Goal: Check status: Check status

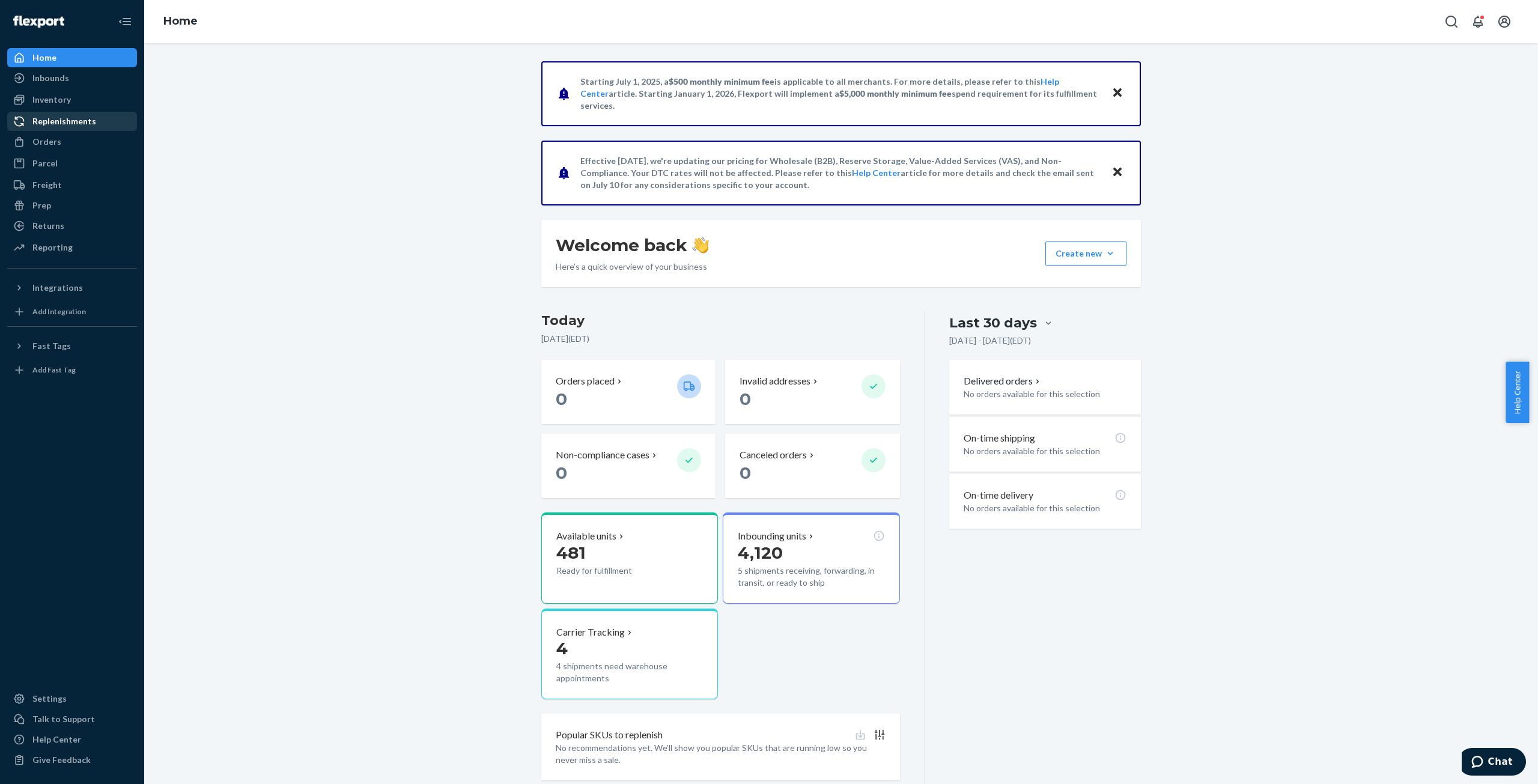
click at [53, 120] on div "Replenishments" at bounding box center [64, 121] width 64 height 12
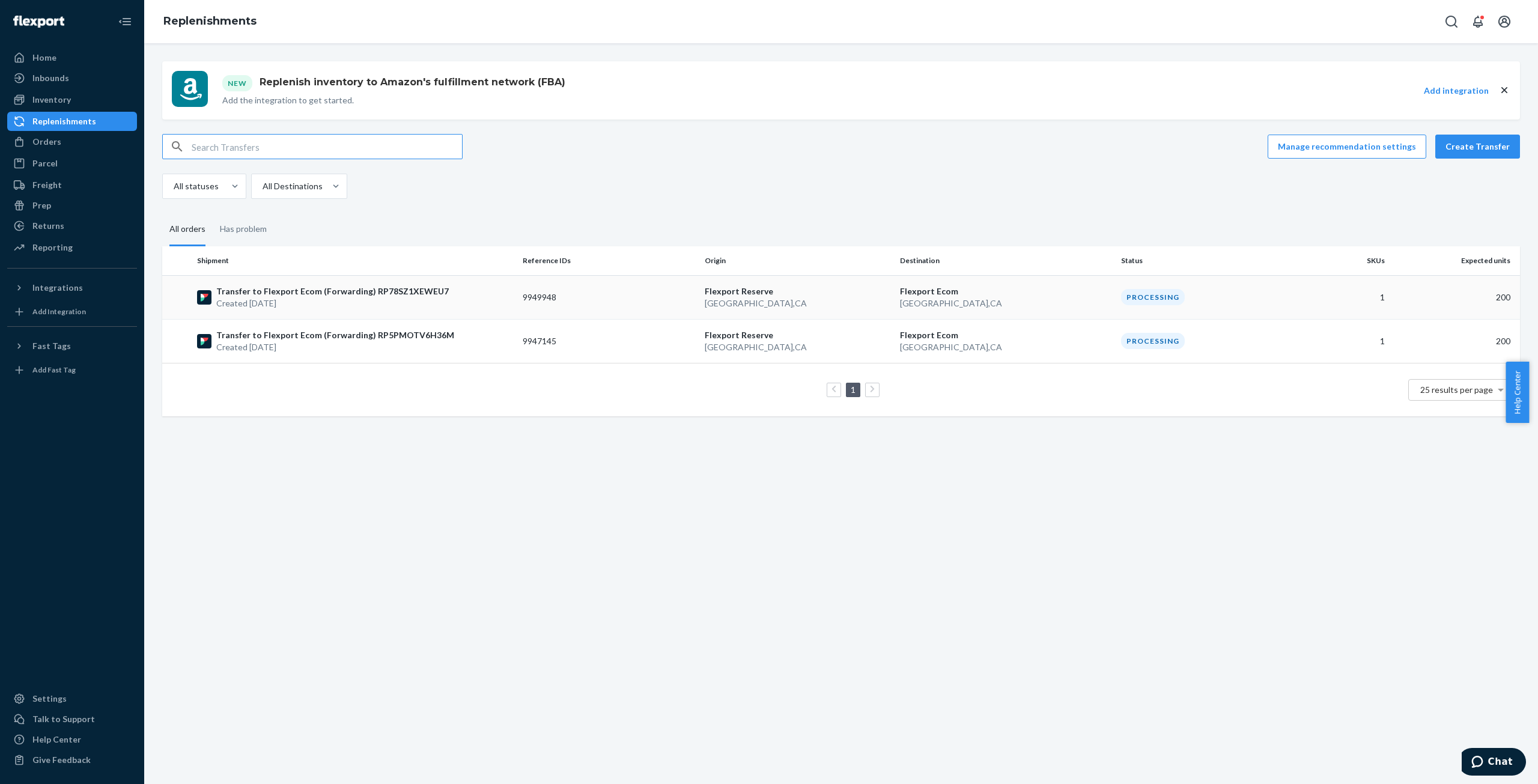
click at [252, 297] on p "Created [DATE]" at bounding box center [332, 303] width 232 height 12
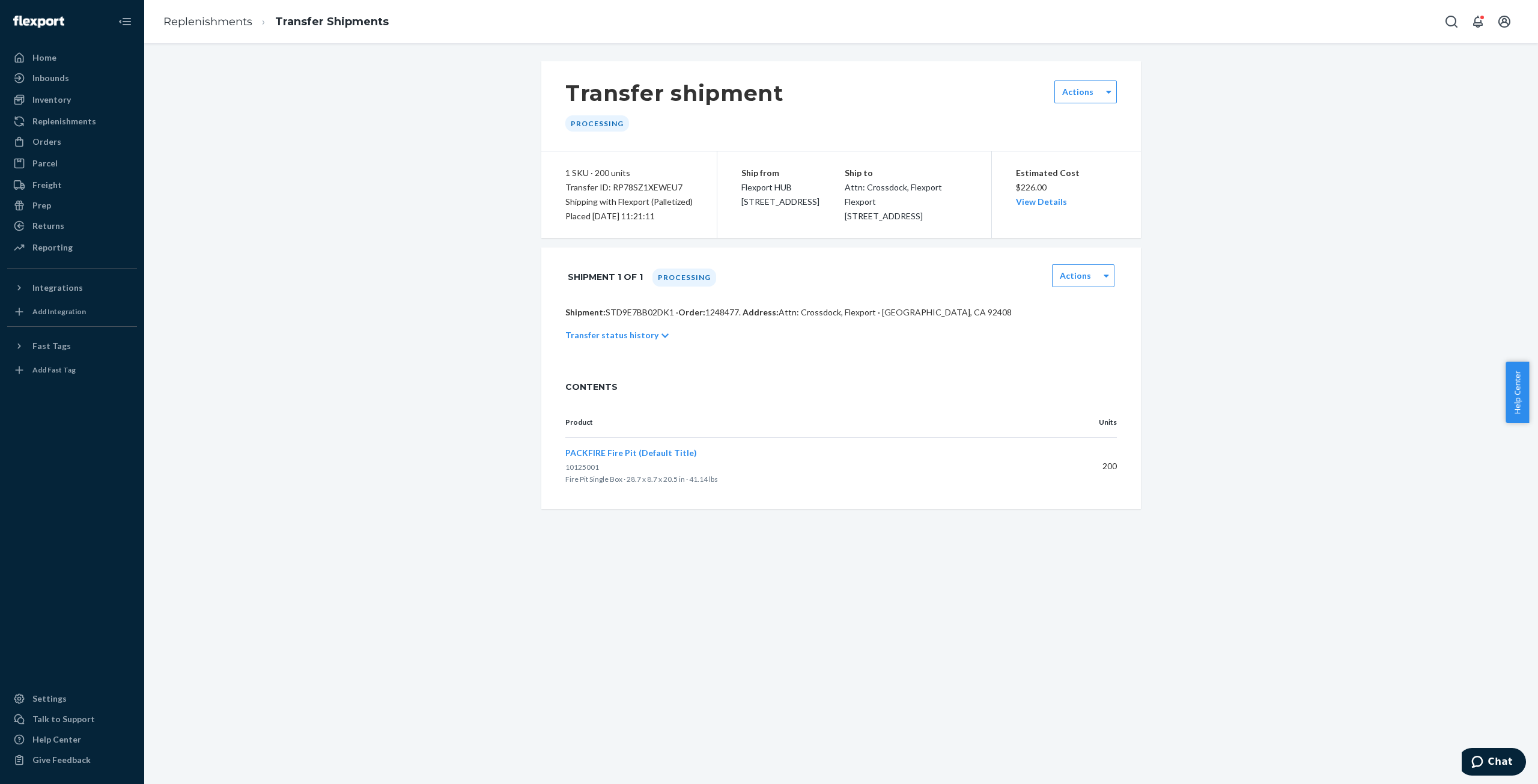
click at [662, 340] on icon at bounding box center [665, 336] width 7 height 8
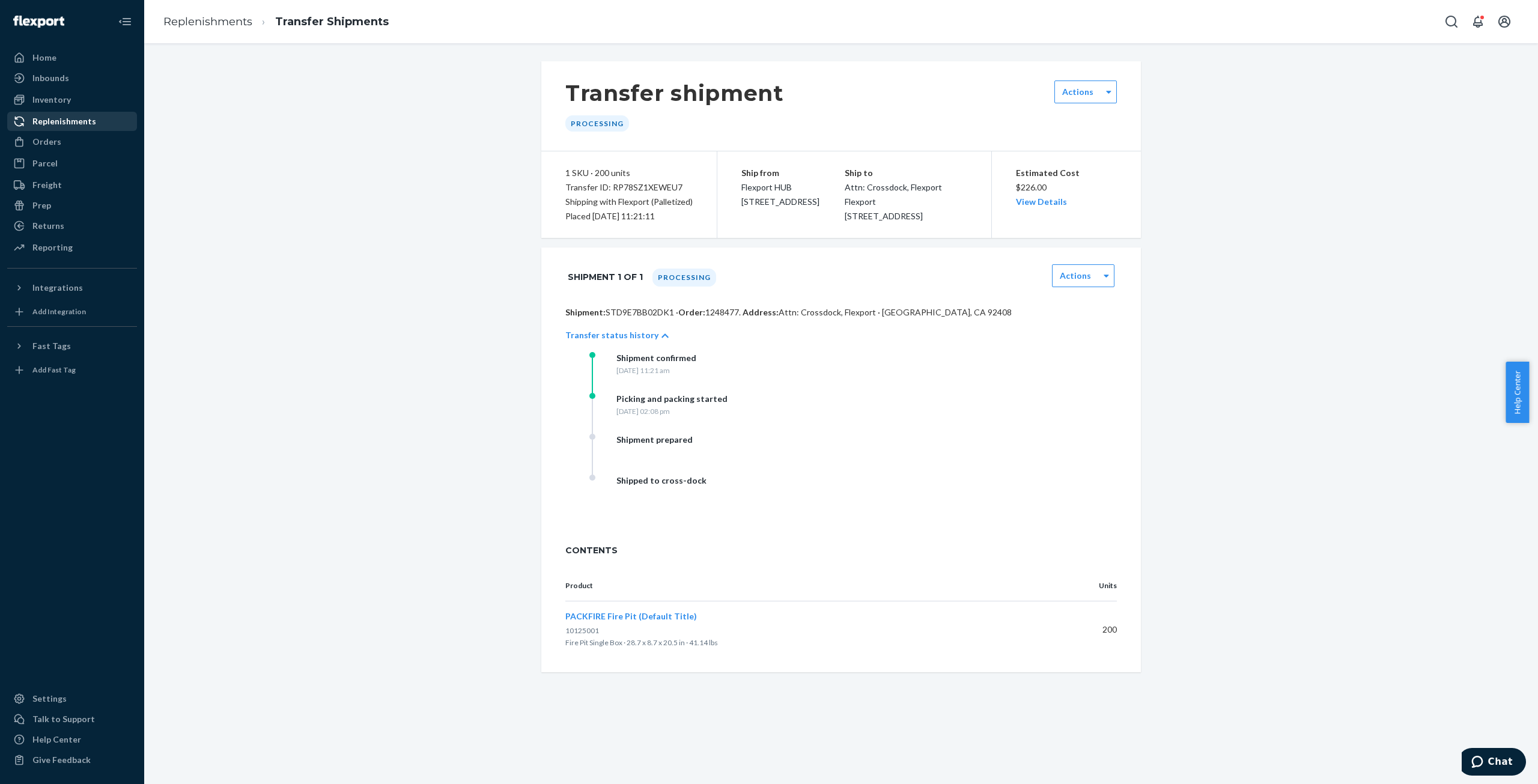
click at [61, 113] on div "Replenishments" at bounding box center [72, 121] width 128 height 17
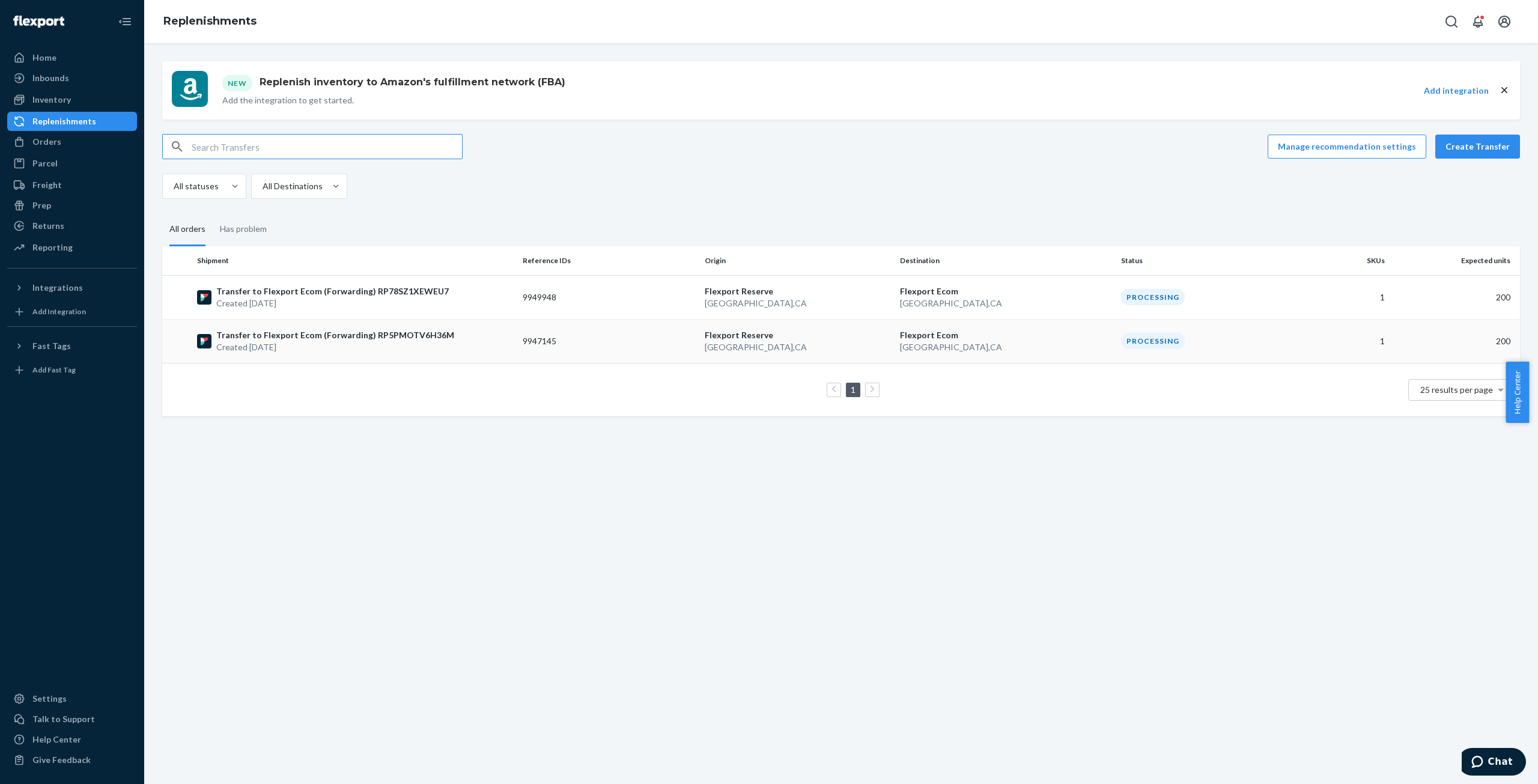
click at [335, 349] on p "Created [DATE]" at bounding box center [335, 347] width 238 height 12
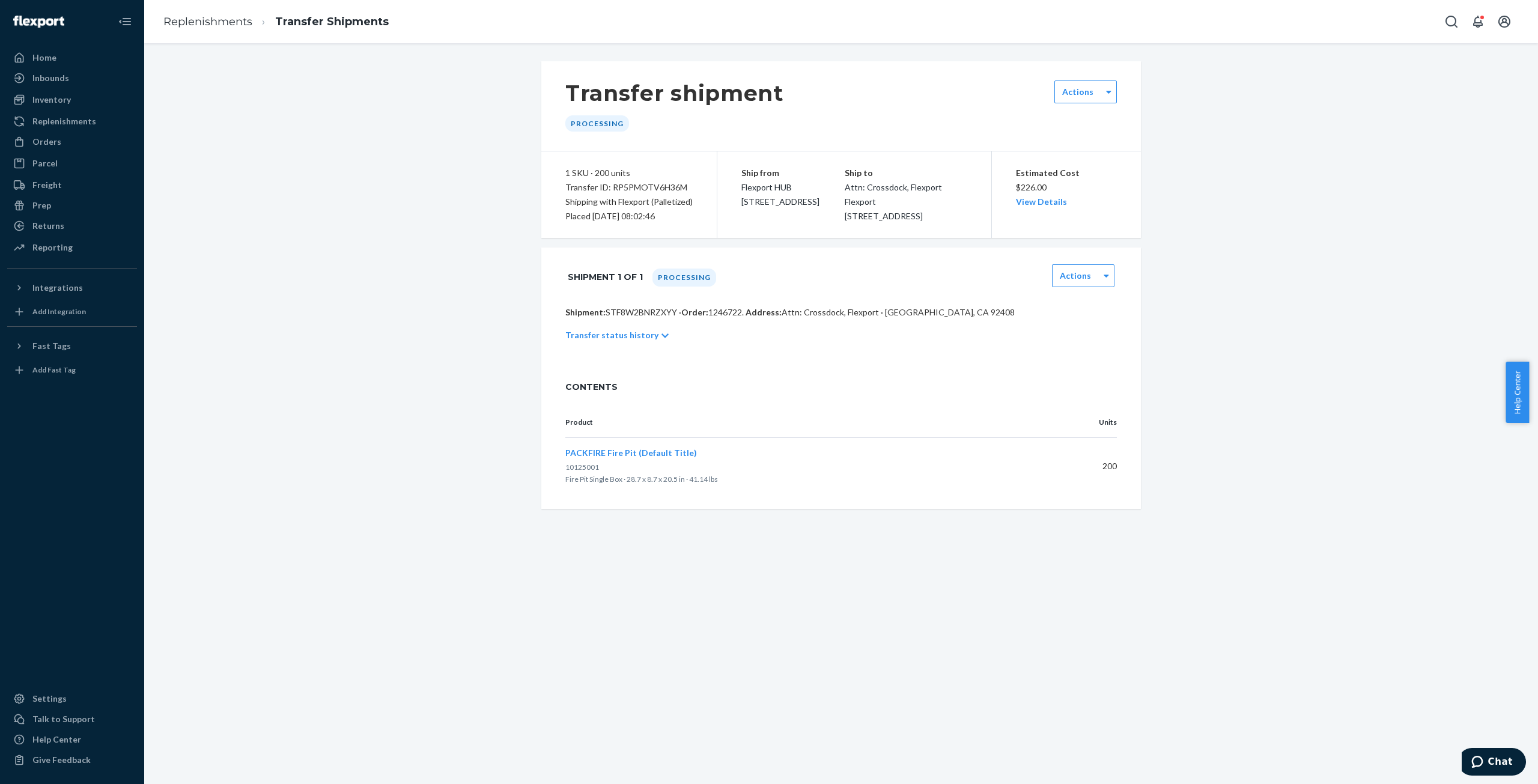
click at [662, 338] on icon at bounding box center [665, 336] width 7 height 4
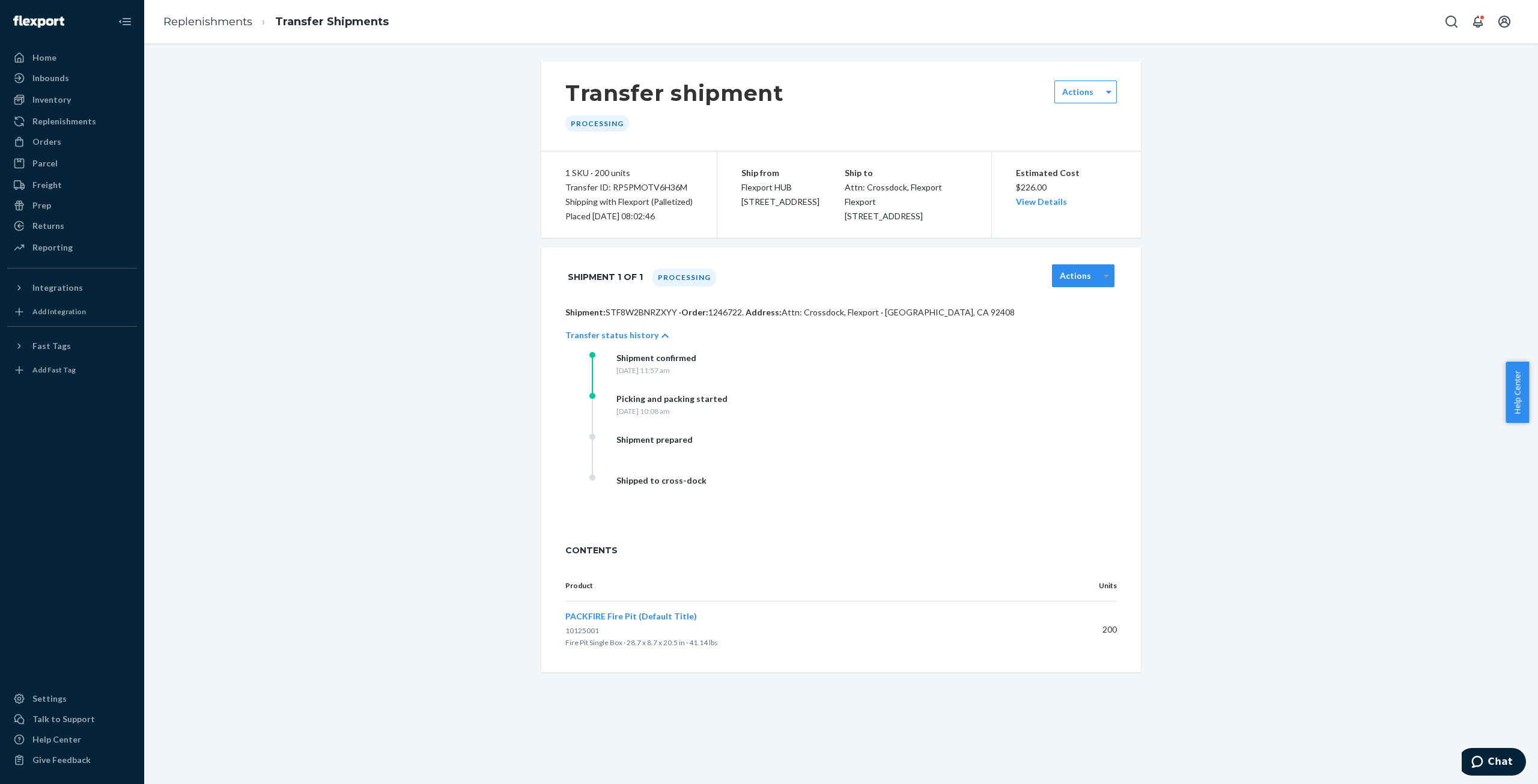
click at [1107, 285] on div at bounding box center [1107, 276] width 15 height 18
click at [1103, 87] on div at bounding box center [1109, 92] width 15 height 18
click at [45, 102] on div "Inventory" at bounding box center [51, 99] width 38 height 12
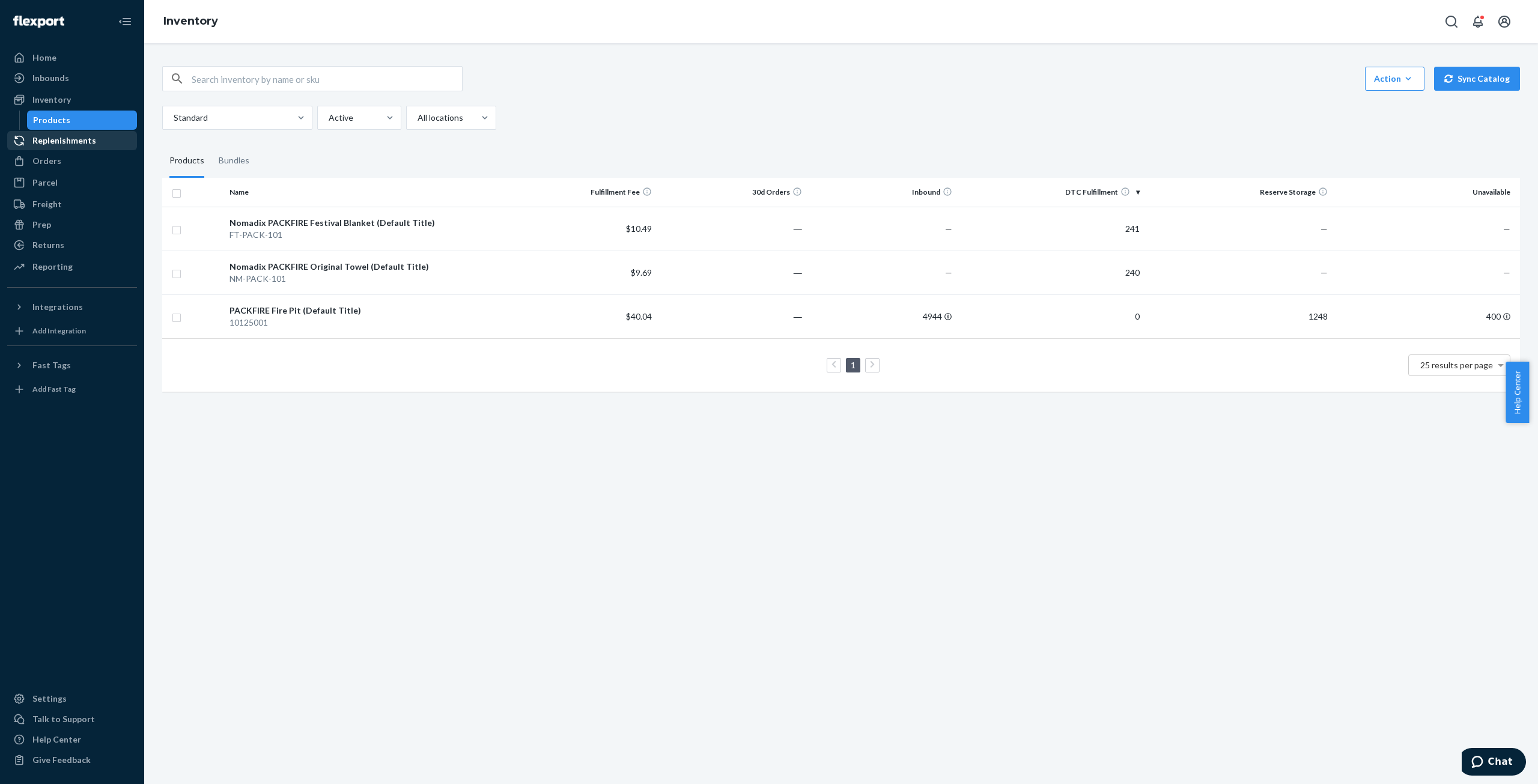
click at [52, 134] on div "Replenishments" at bounding box center [72, 141] width 128 height 17
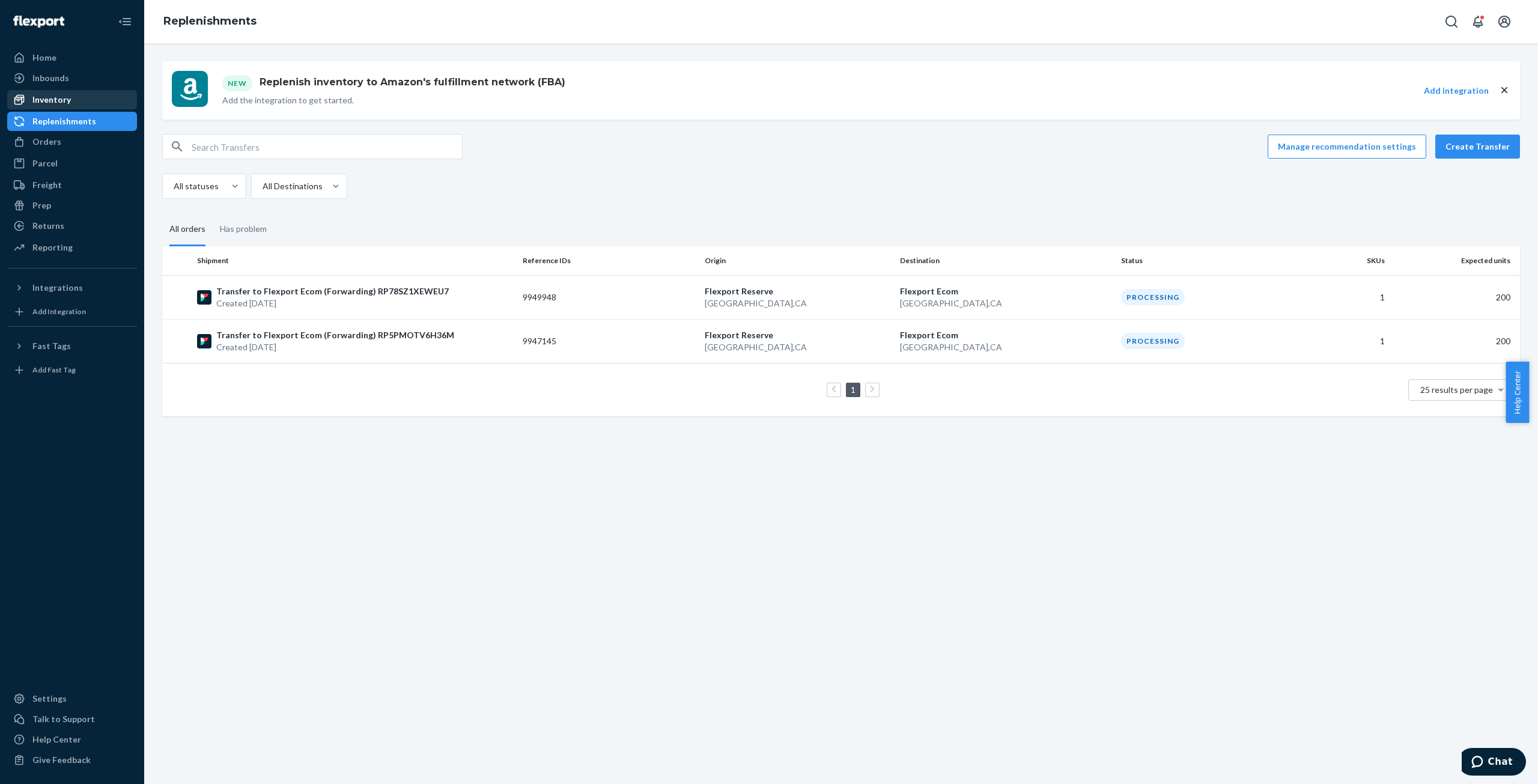
click at [49, 103] on div "Inventory" at bounding box center [51, 99] width 38 height 12
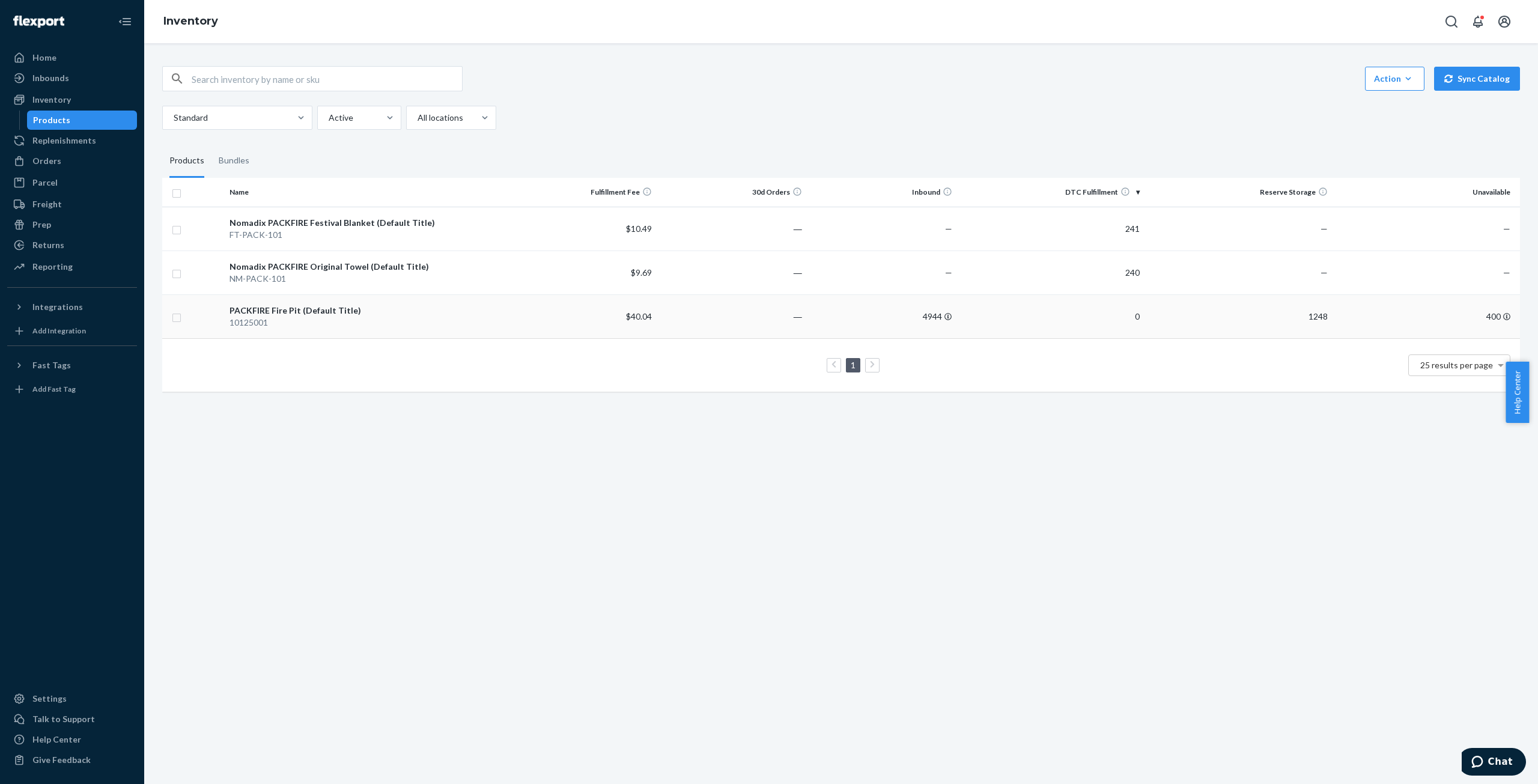
click at [300, 307] on div "PACKFIRE Fire Pit (Default Title)" at bounding box center [365, 310] width 272 height 12
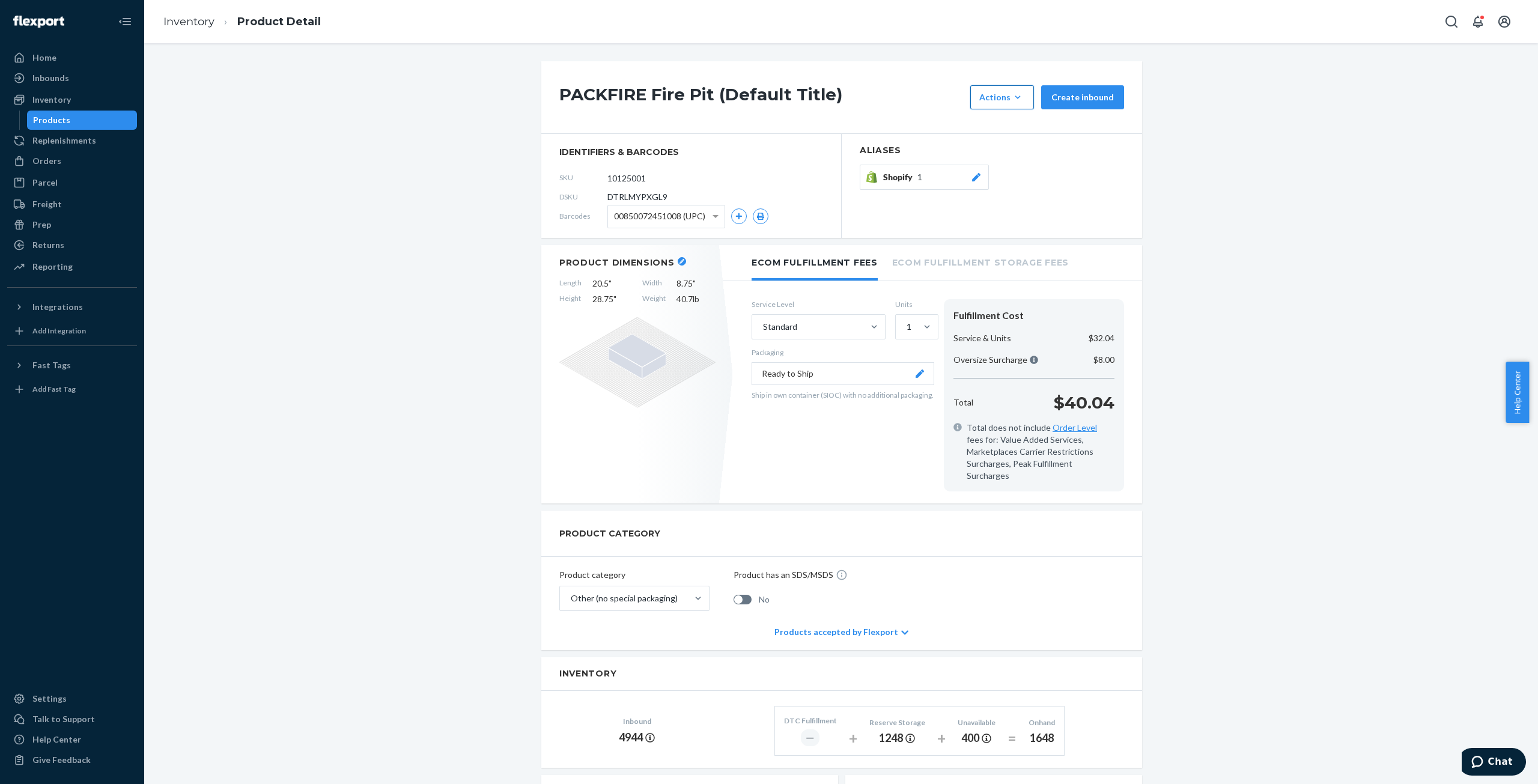
click at [1021, 100] on icon "button" at bounding box center [1017, 97] width 12 height 12
click at [37, 155] on div "Orders" at bounding box center [47, 161] width 29 height 12
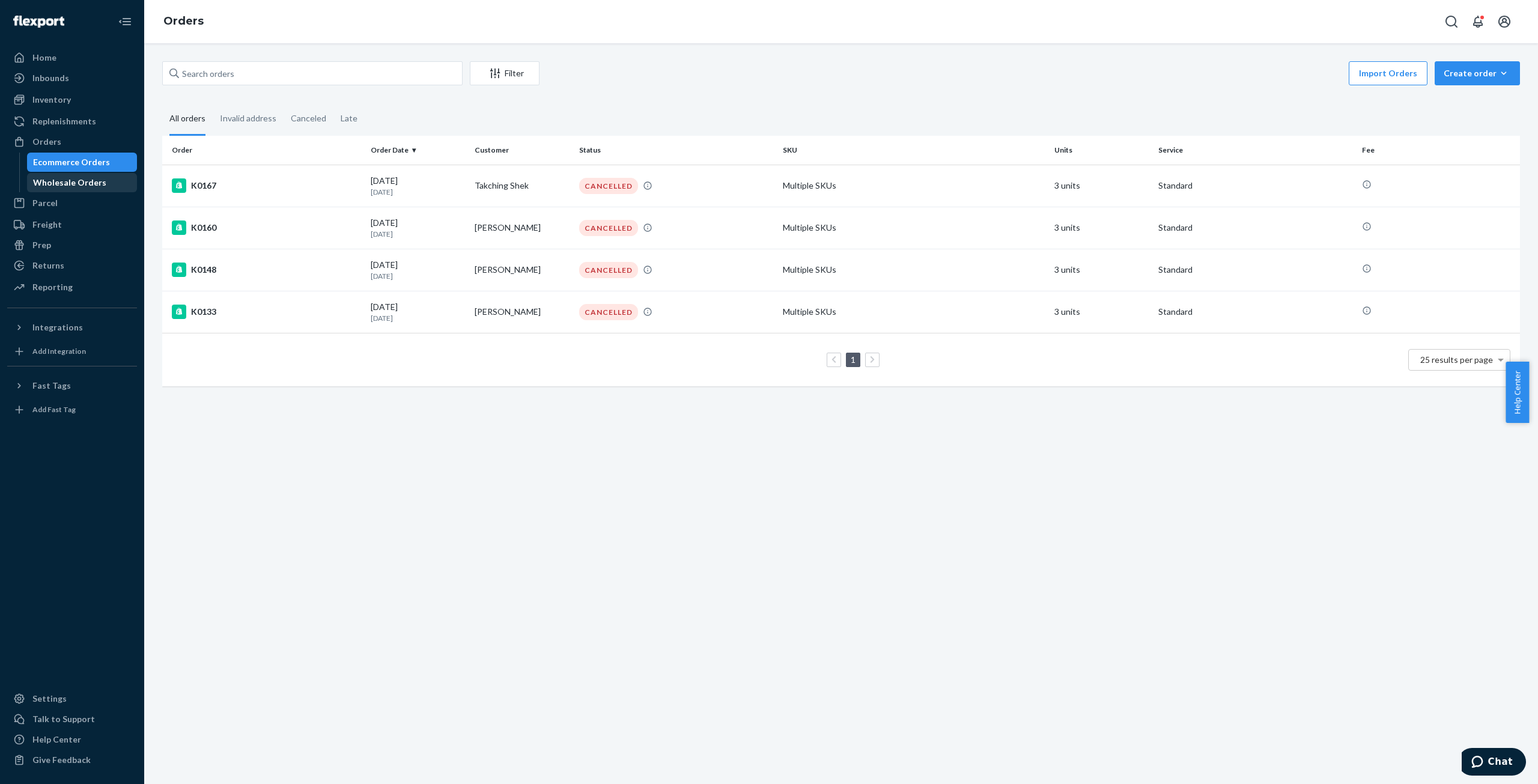
click at [50, 180] on div "Wholesale Orders" at bounding box center [70, 182] width 74 height 12
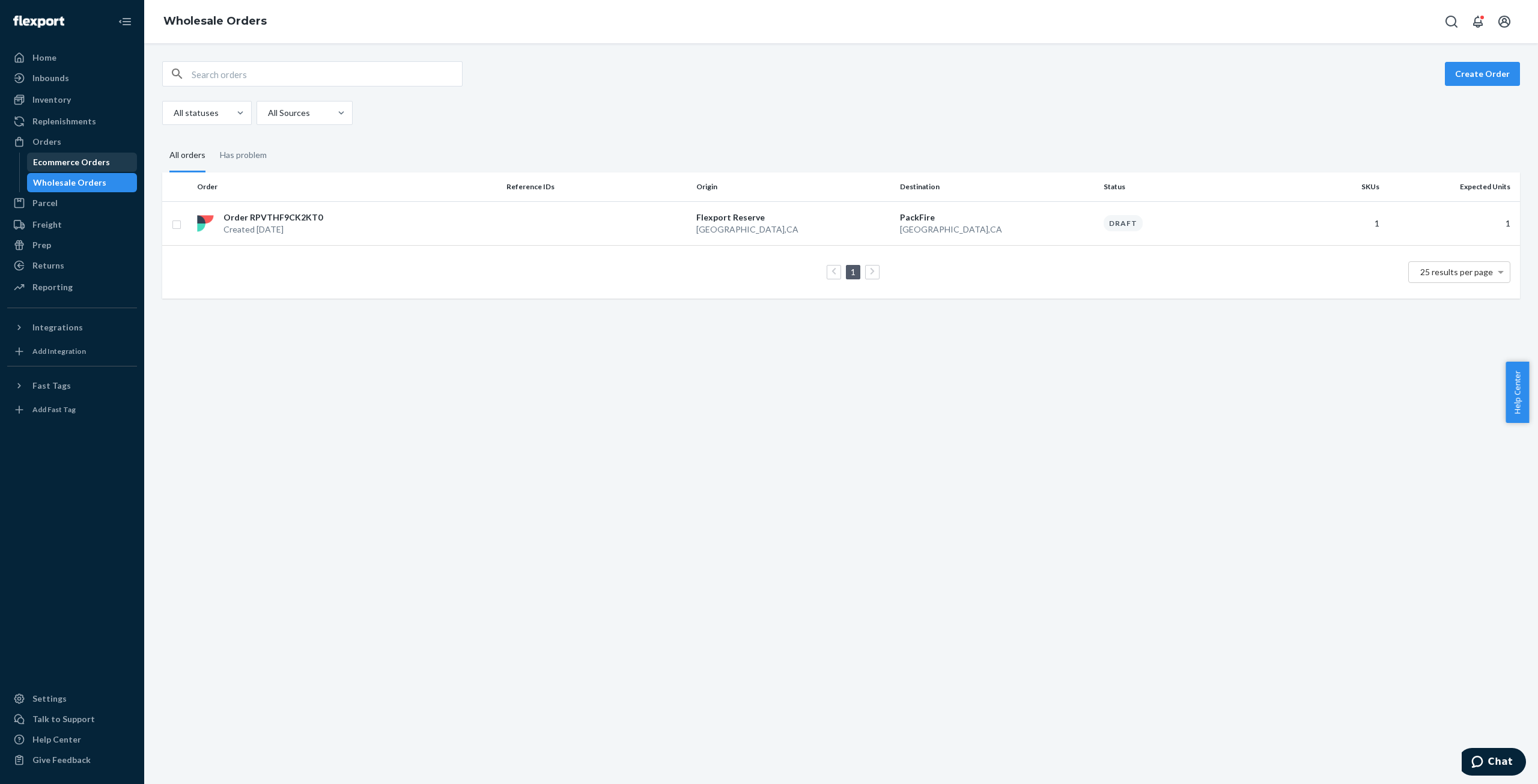
click at [48, 163] on div "Ecommerce Orders" at bounding box center [71, 162] width 77 height 12
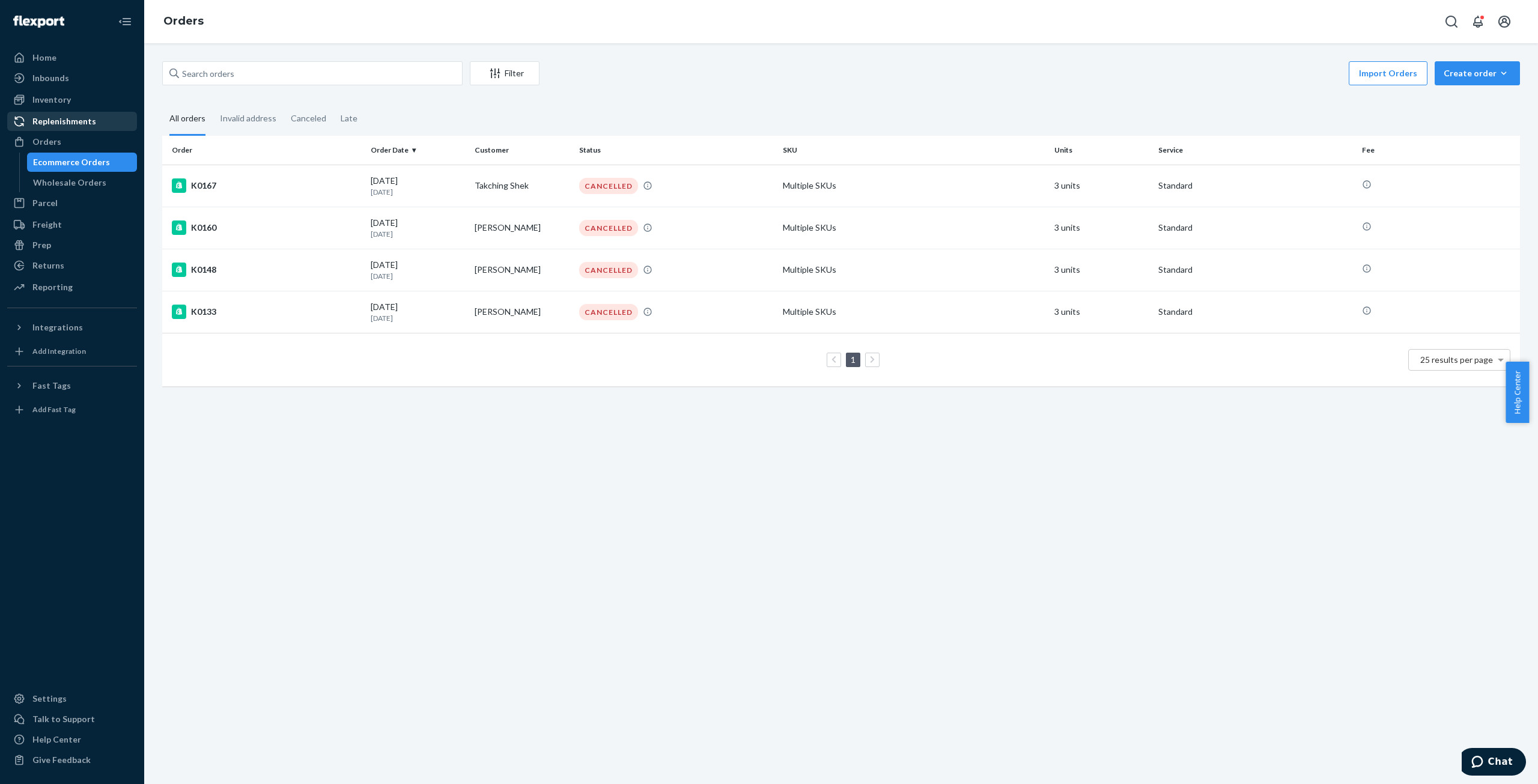
click at [47, 123] on div "Replenishments" at bounding box center [64, 121] width 64 height 12
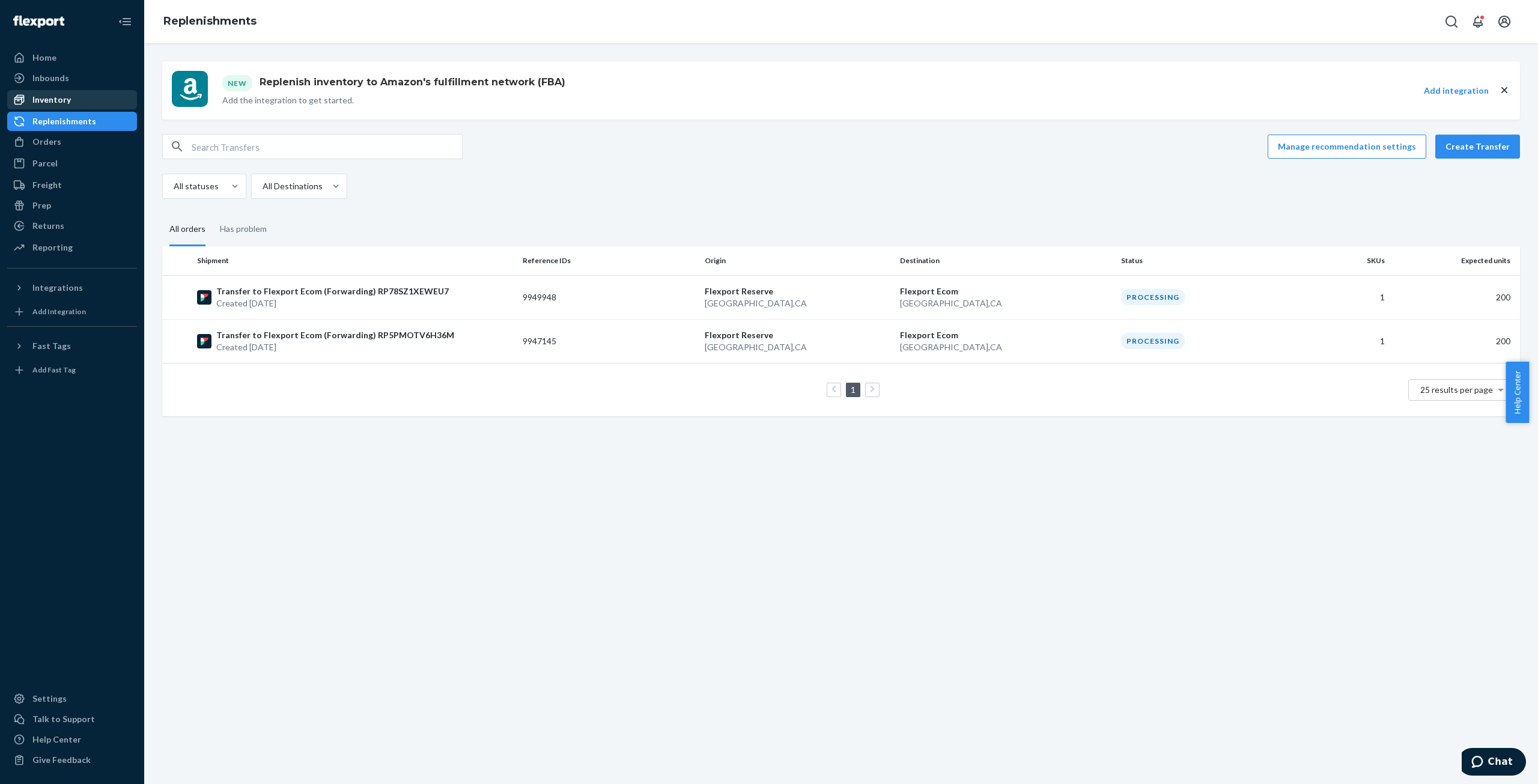
click at [51, 98] on div "Inventory" at bounding box center [51, 99] width 38 height 12
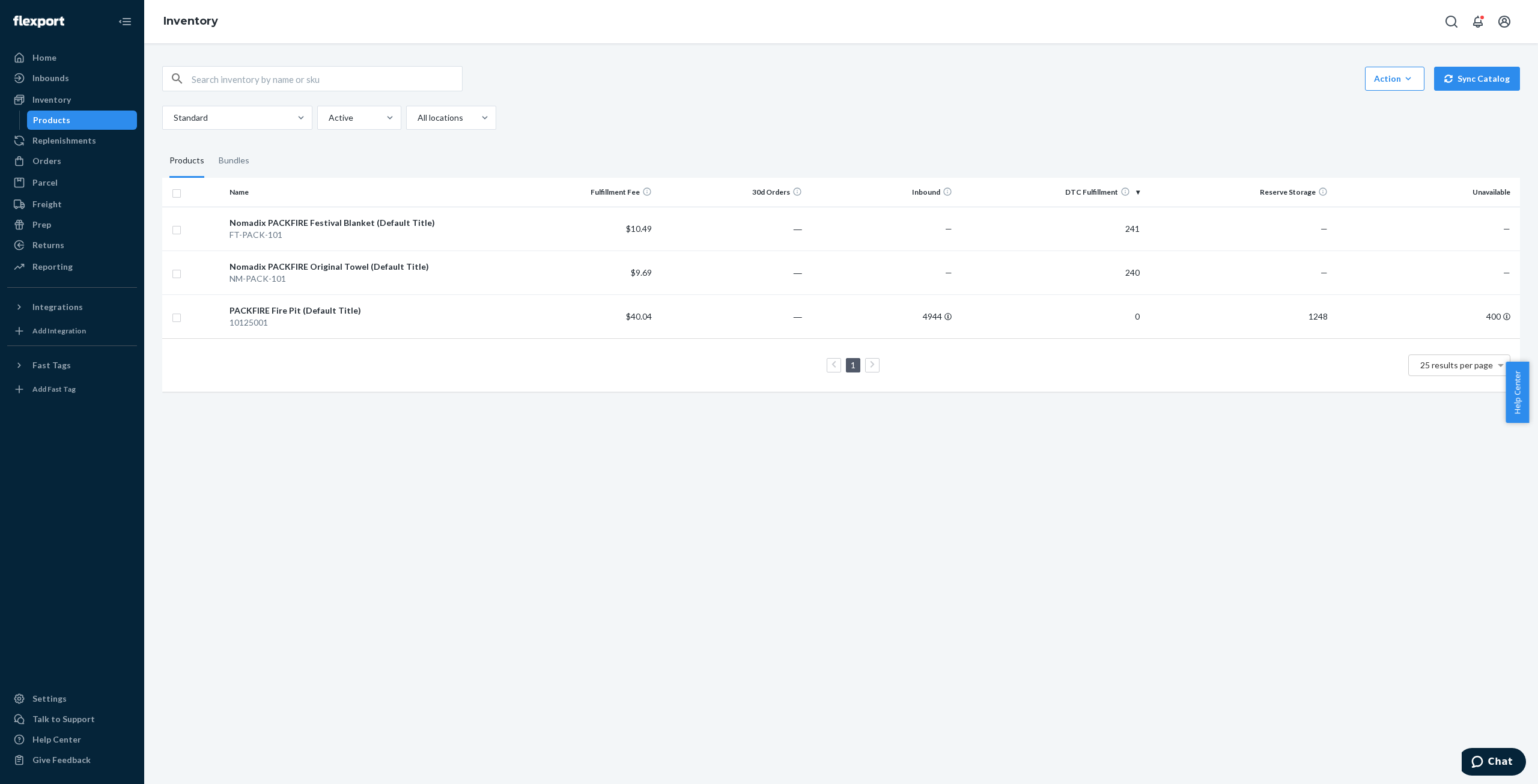
click at [51, 120] on div "Products" at bounding box center [52, 120] width 37 height 12
click at [254, 317] on div "10125001" at bounding box center [365, 322] width 272 height 12
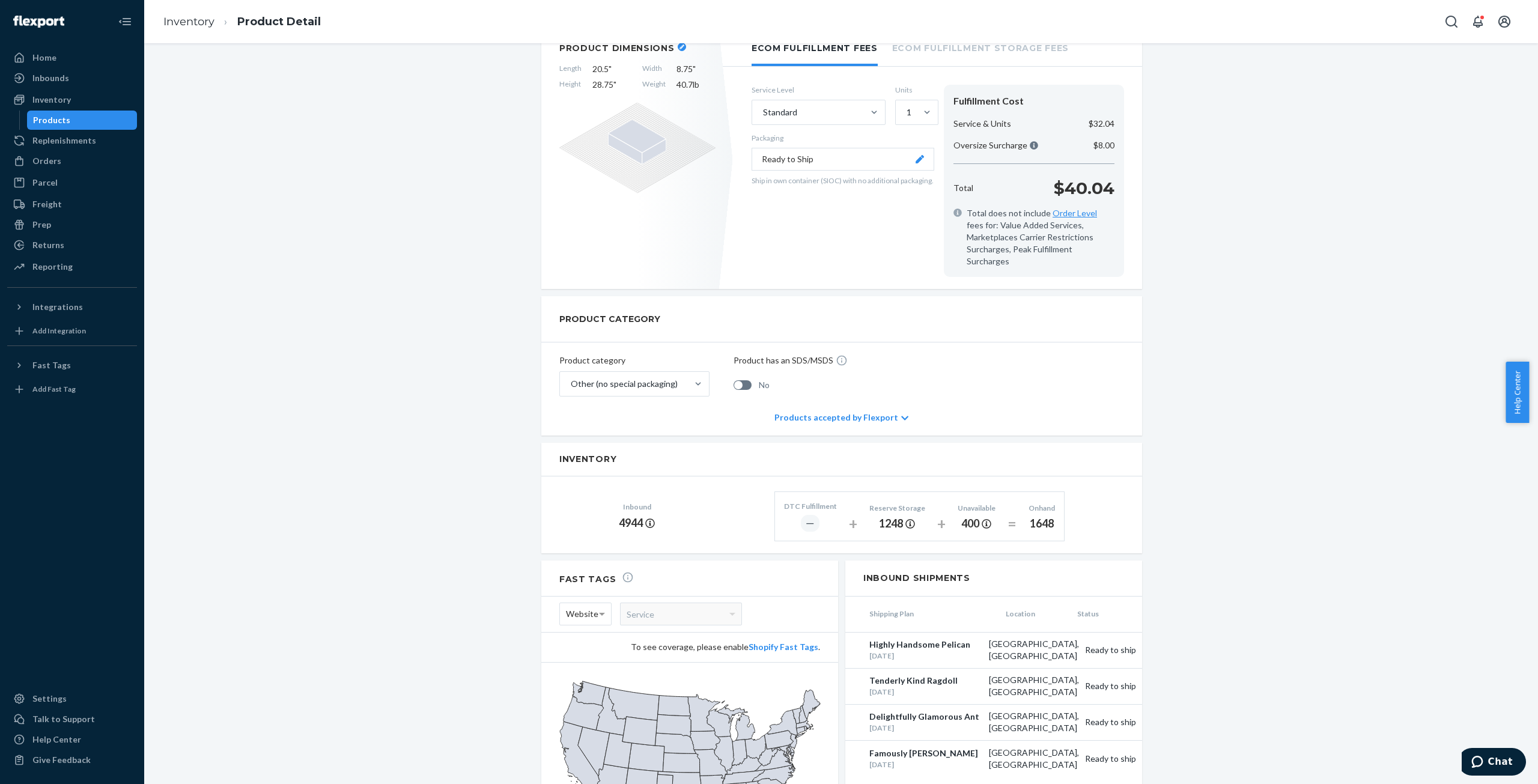
scroll to position [315, 0]
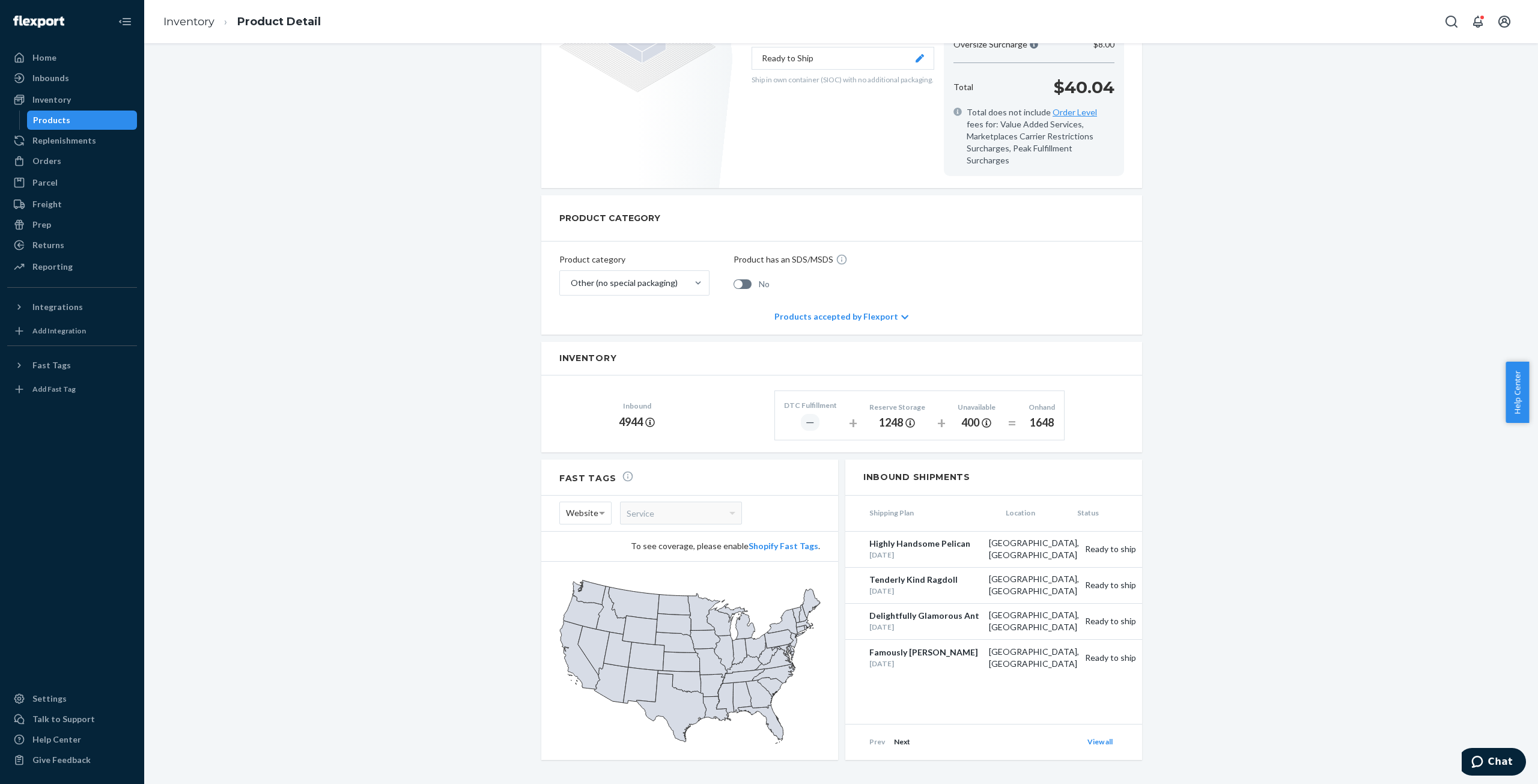
click at [880, 306] on div "Products accepted by Flexport" at bounding box center [841, 317] width 134 height 36
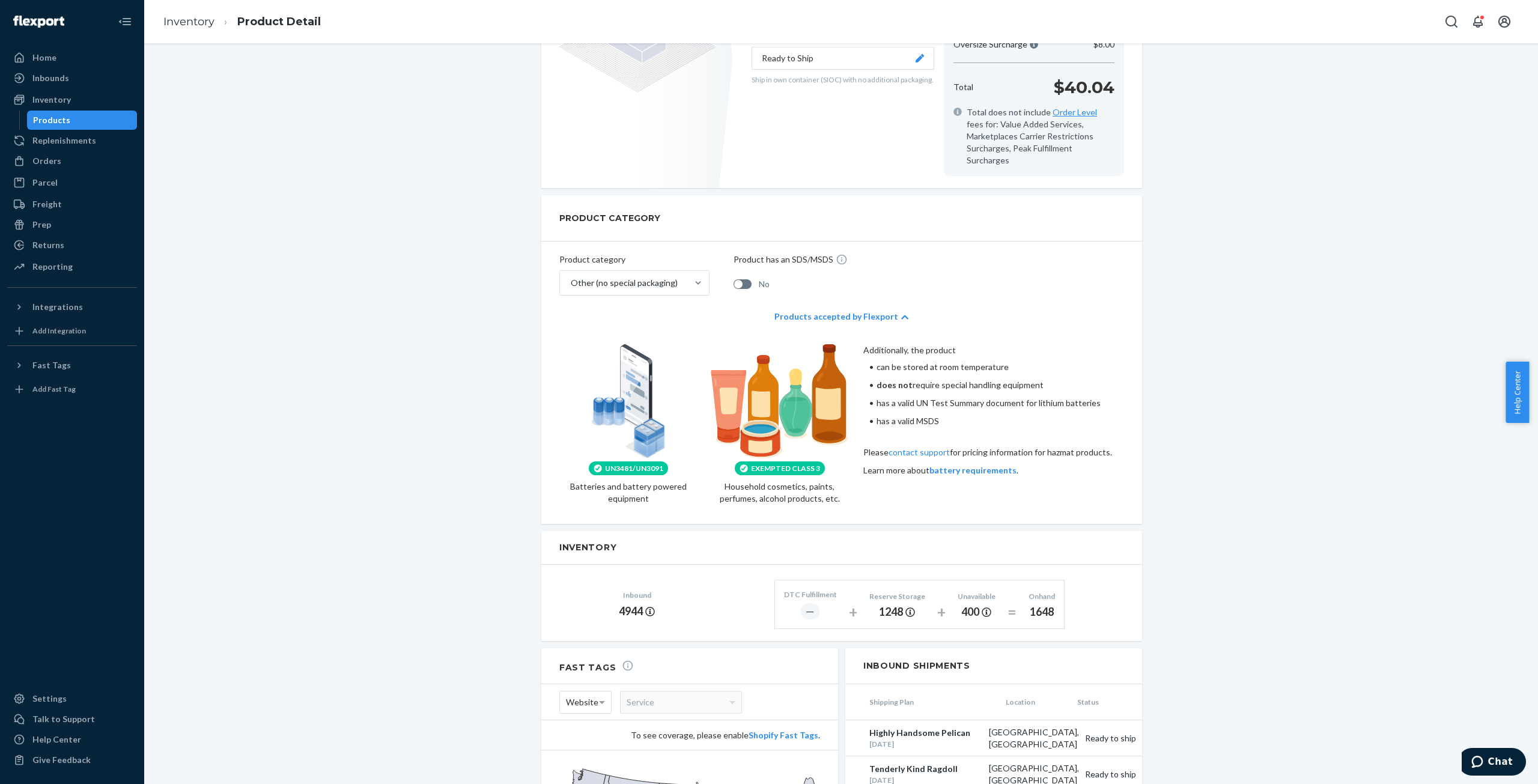
click at [880, 306] on div "Products accepted by Flexport" at bounding box center [841, 317] width 134 height 36
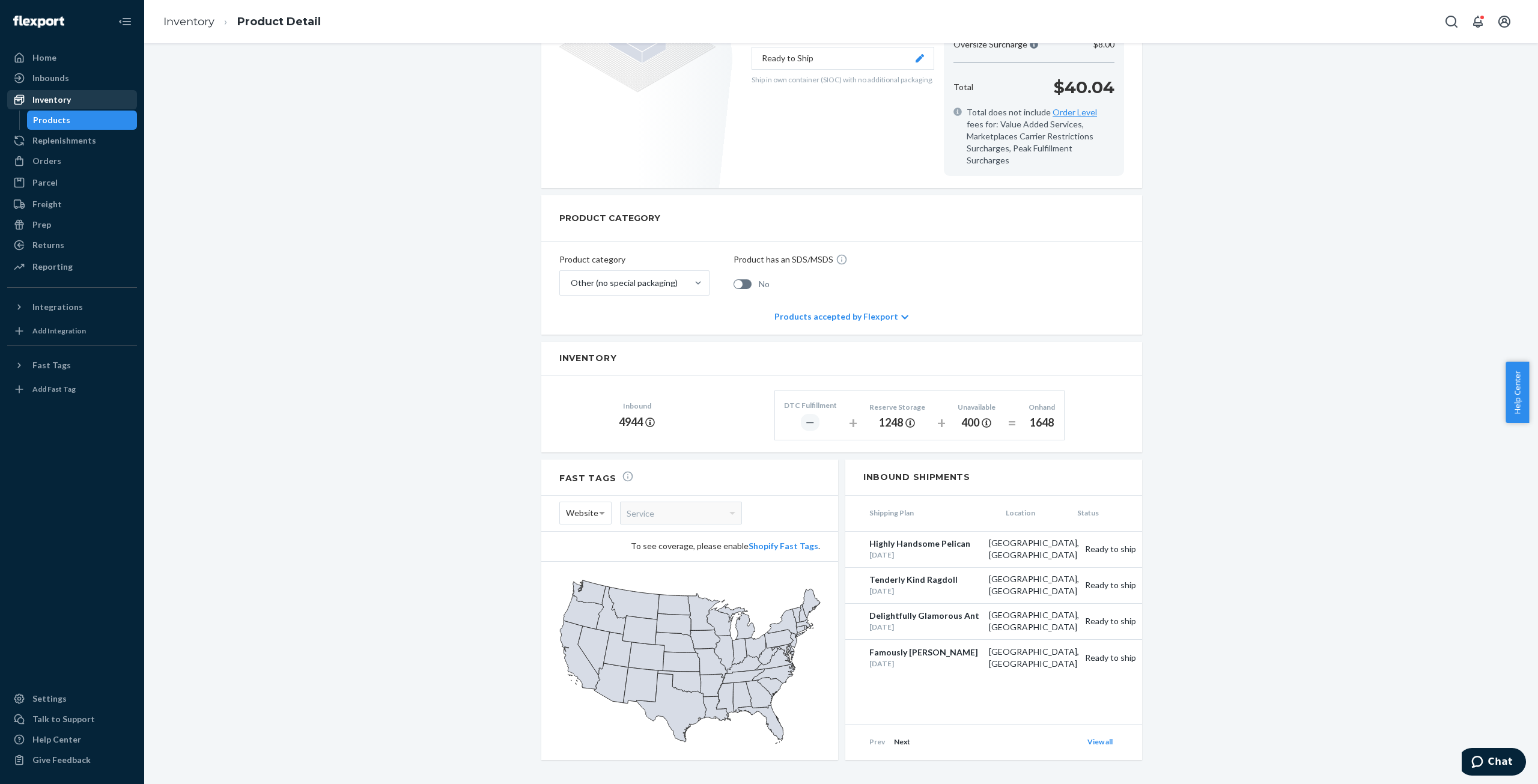
click at [60, 101] on div "Inventory" at bounding box center [51, 99] width 38 height 12
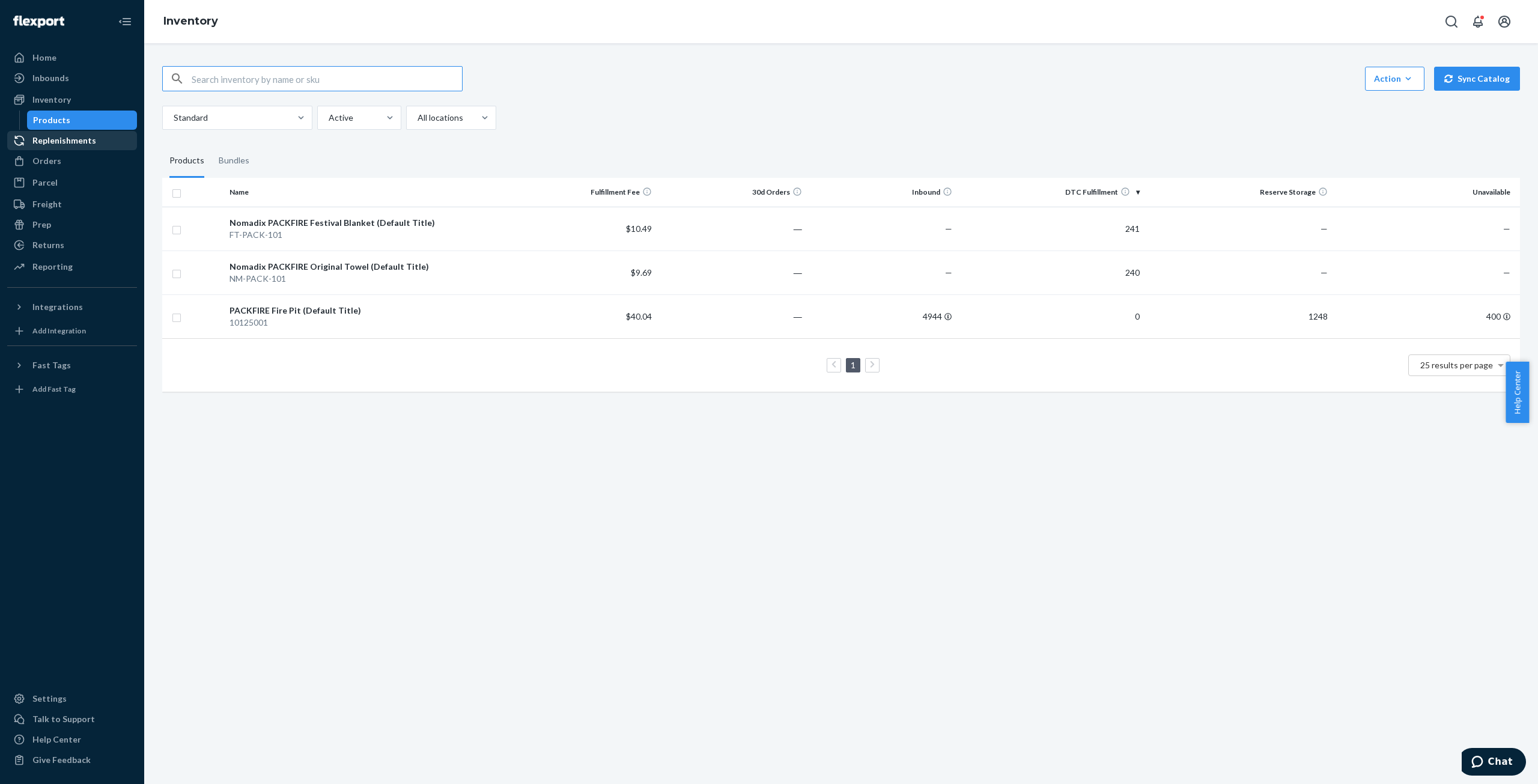
click at [60, 137] on div "Replenishments" at bounding box center [64, 140] width 64 height 12
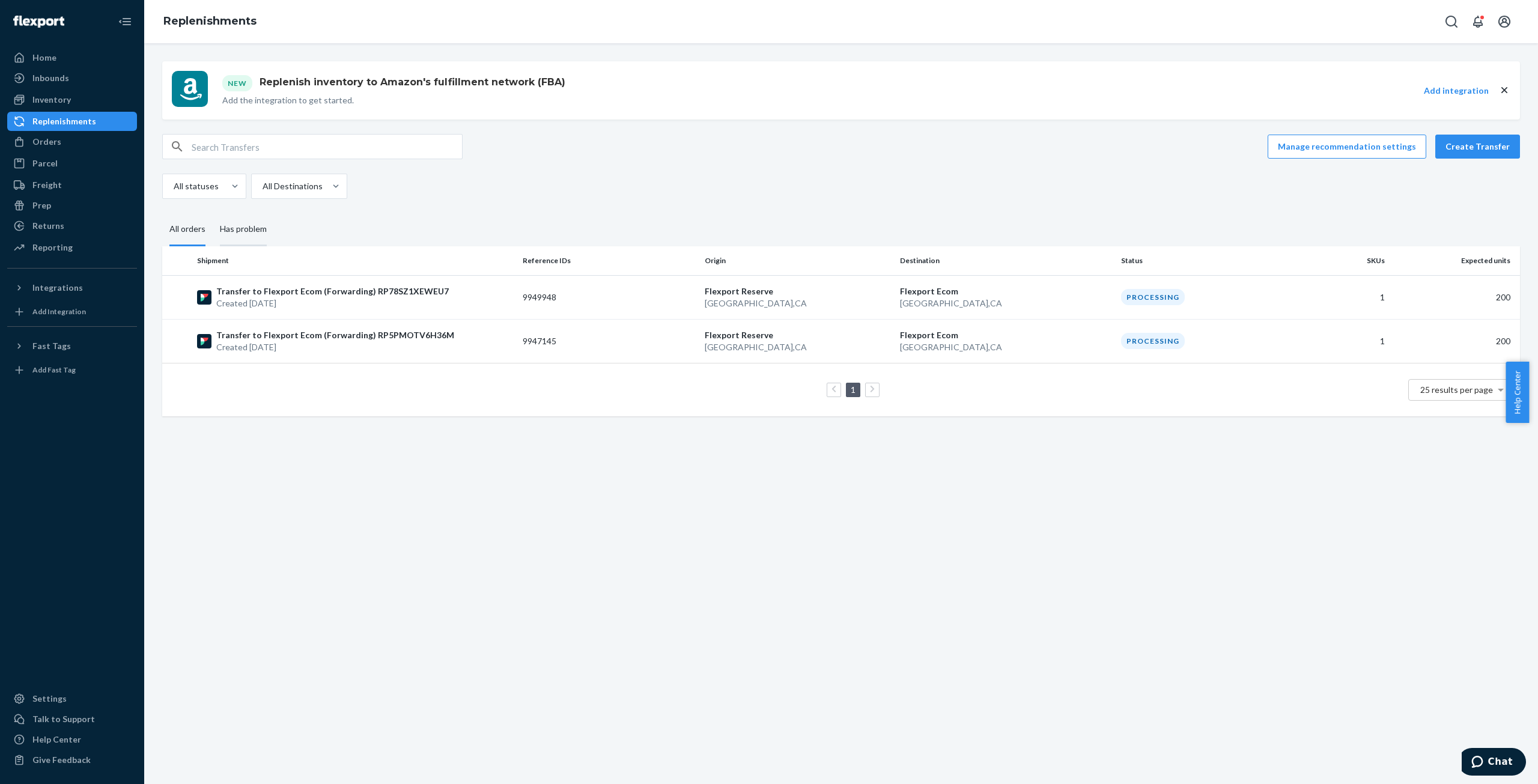
click at [273, 229] on div "Has problem" at bounding box center [243, 230] width 61 height 33
click at [213, 214] on input "Has problem" at bounding box center [213, 214] width 0 height 0
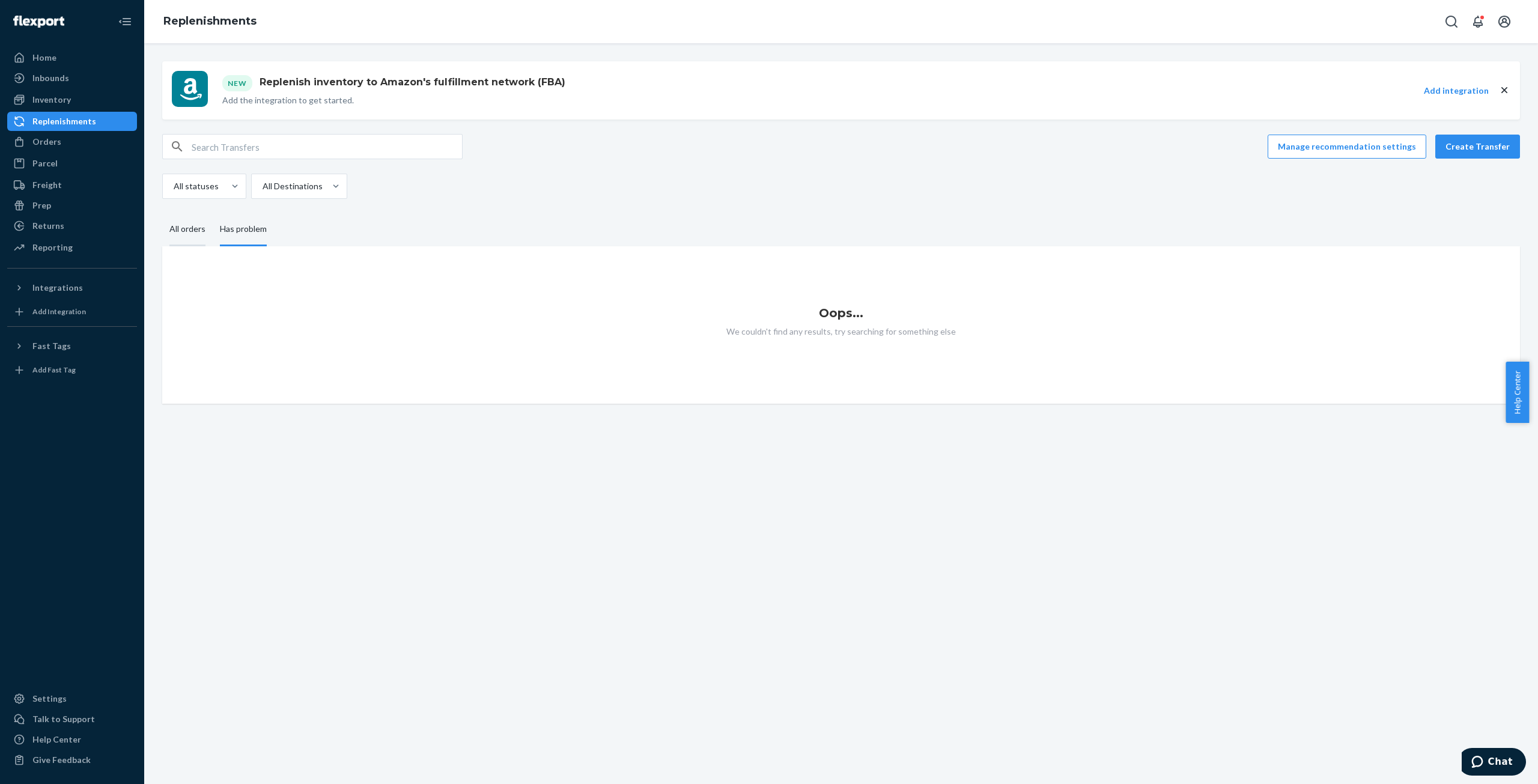
click at [180, 229] on div "All orders" at bounding box center [187, 230] width 36 height 33
click at [162, 214] on input "All orders" at bounding box center [162, 214] width 0 height 0
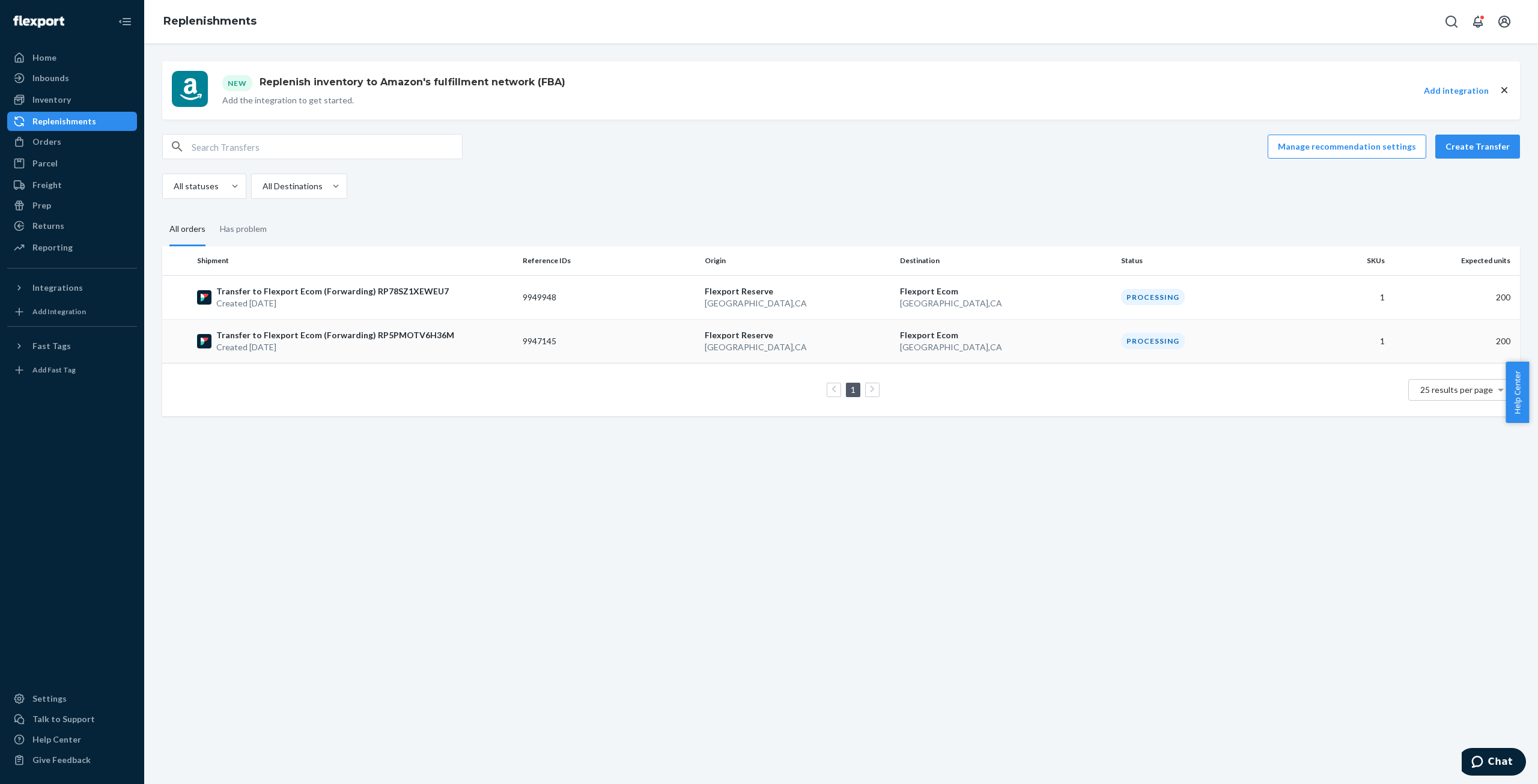
click at [298, 344] on p "Created [DATE]" at bounding box center [335, 347] width 238 height 12
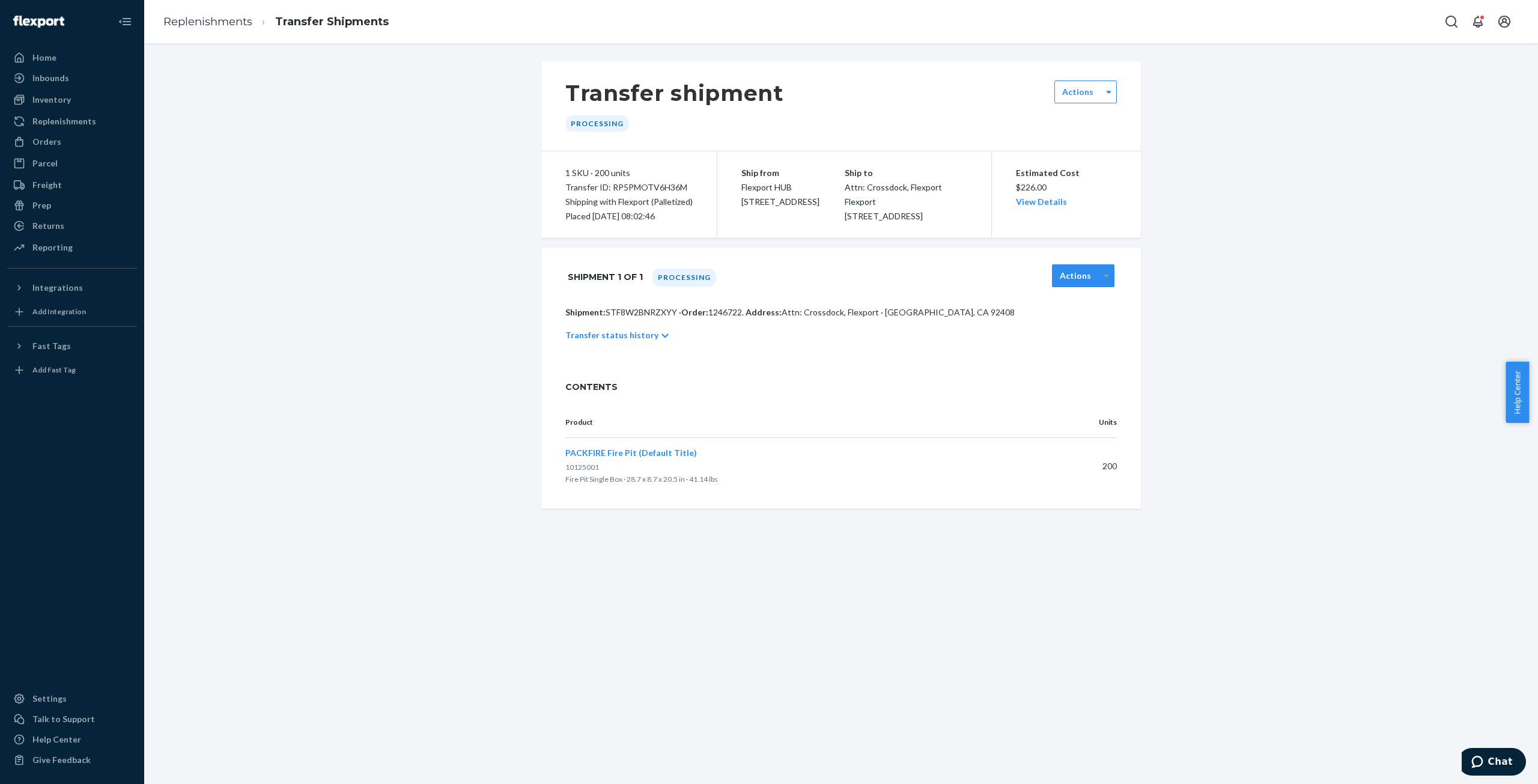
click at [1099, 285] on div at bounding box center [1107, 276] width 15 height 18
click at [662, 340] on icon at bounding box center [665, 336] width 7 height 8
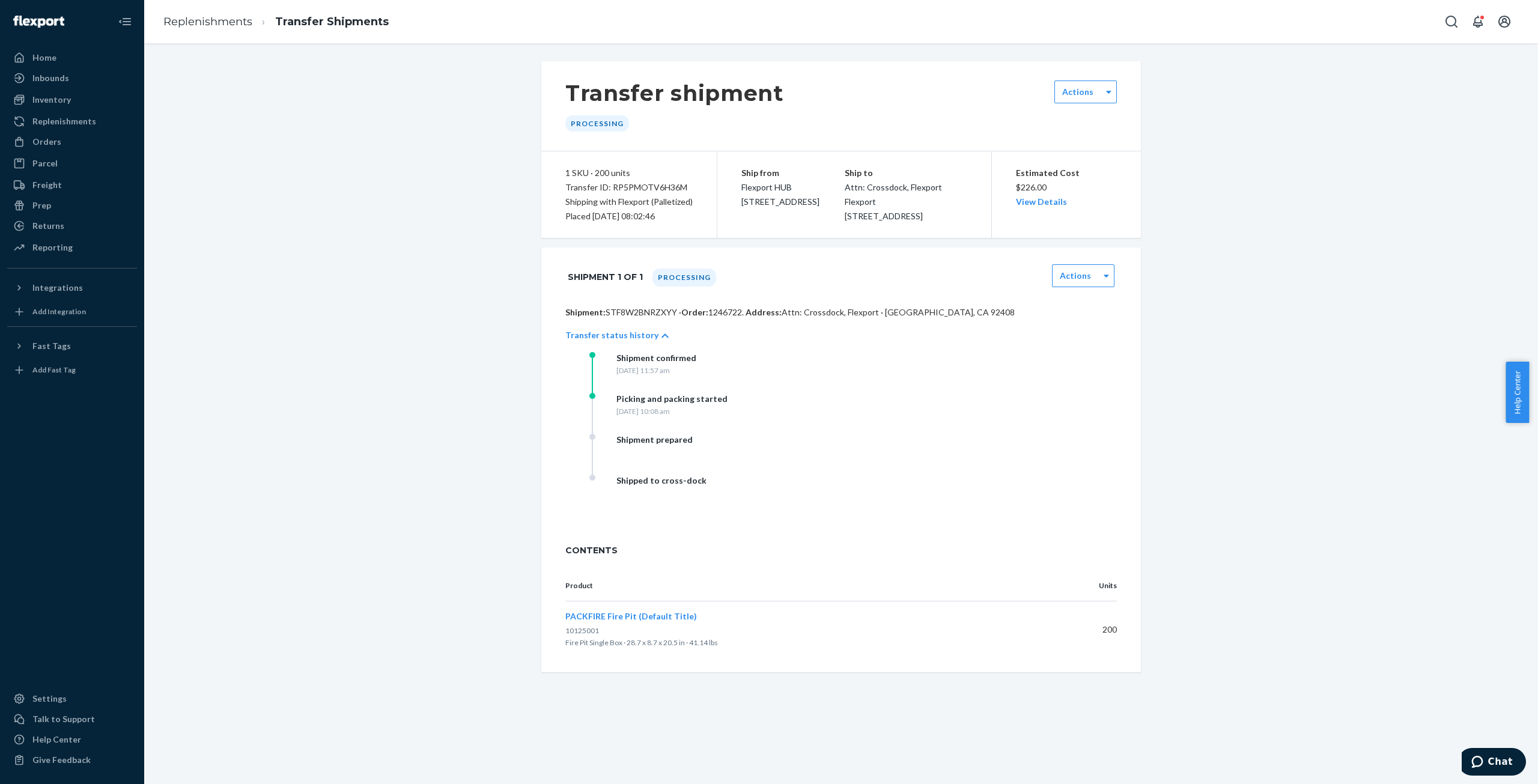
click at [666, 416] on div "[DATE] 10:08 am" at bounding box center [672, 411] width 111 height 10
click at [634, 416] on div "[DATE] 10:08 am" at bounding box center [672, 411] width 111 height 10
click at [634, 446] on div "Shipment prepared" at bounding box center [655, 439] width 76 height 12
click at [843, 437] on div "Shipment confirmed [DATE] 11:57 am Picking and packing started [DATE] 10:08 am …" at bounding box center [853, 434] width 528 height 164
click at [1101, 91] on div at bounding box center [1109, 92] width 15 height 18
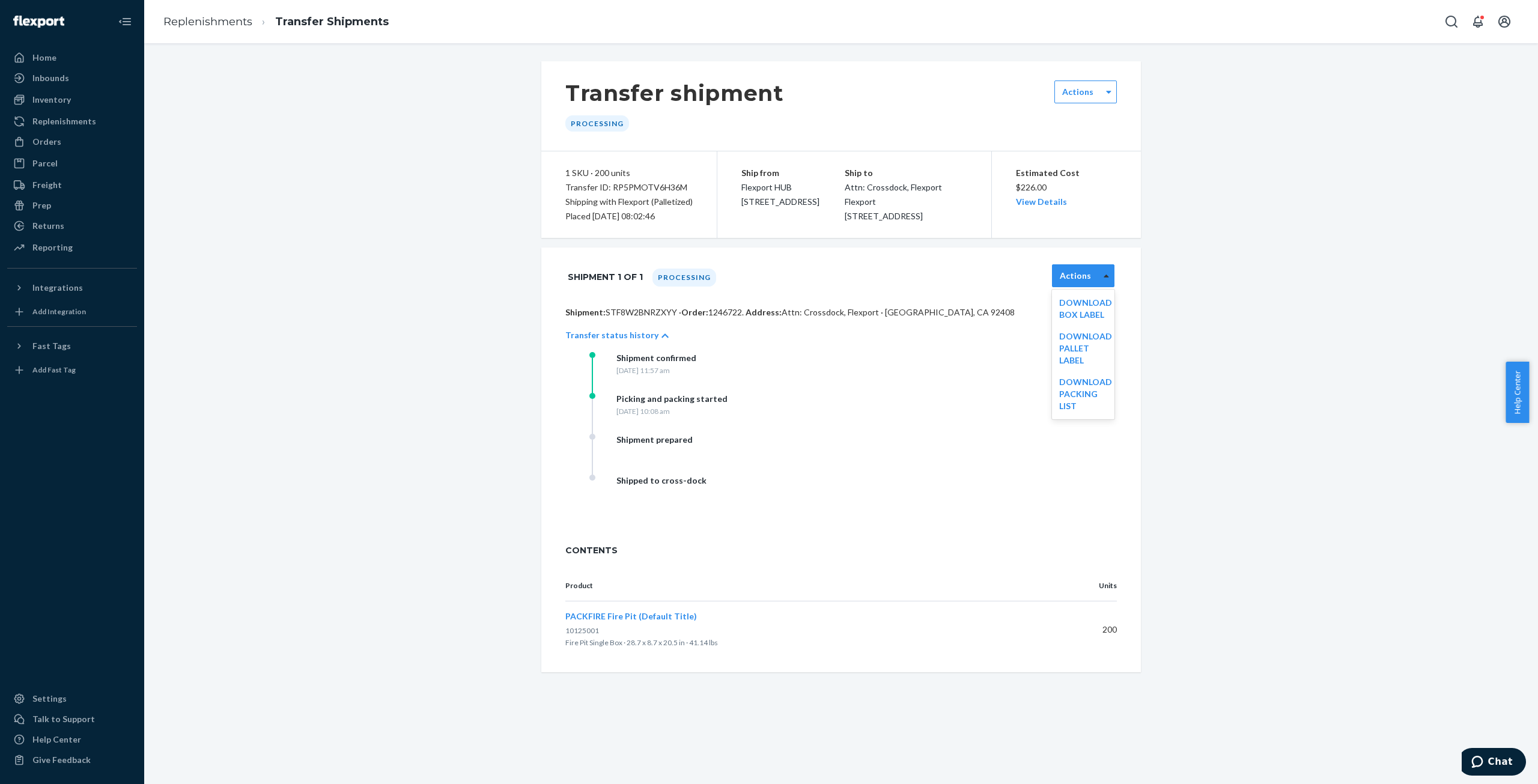
click at [1104, 280] on icon at bounding box center [1107, 276] width 6 height 8
click at [216, 25] on link "Replenishments" at bounding box center [208, 21] width 89 height 13
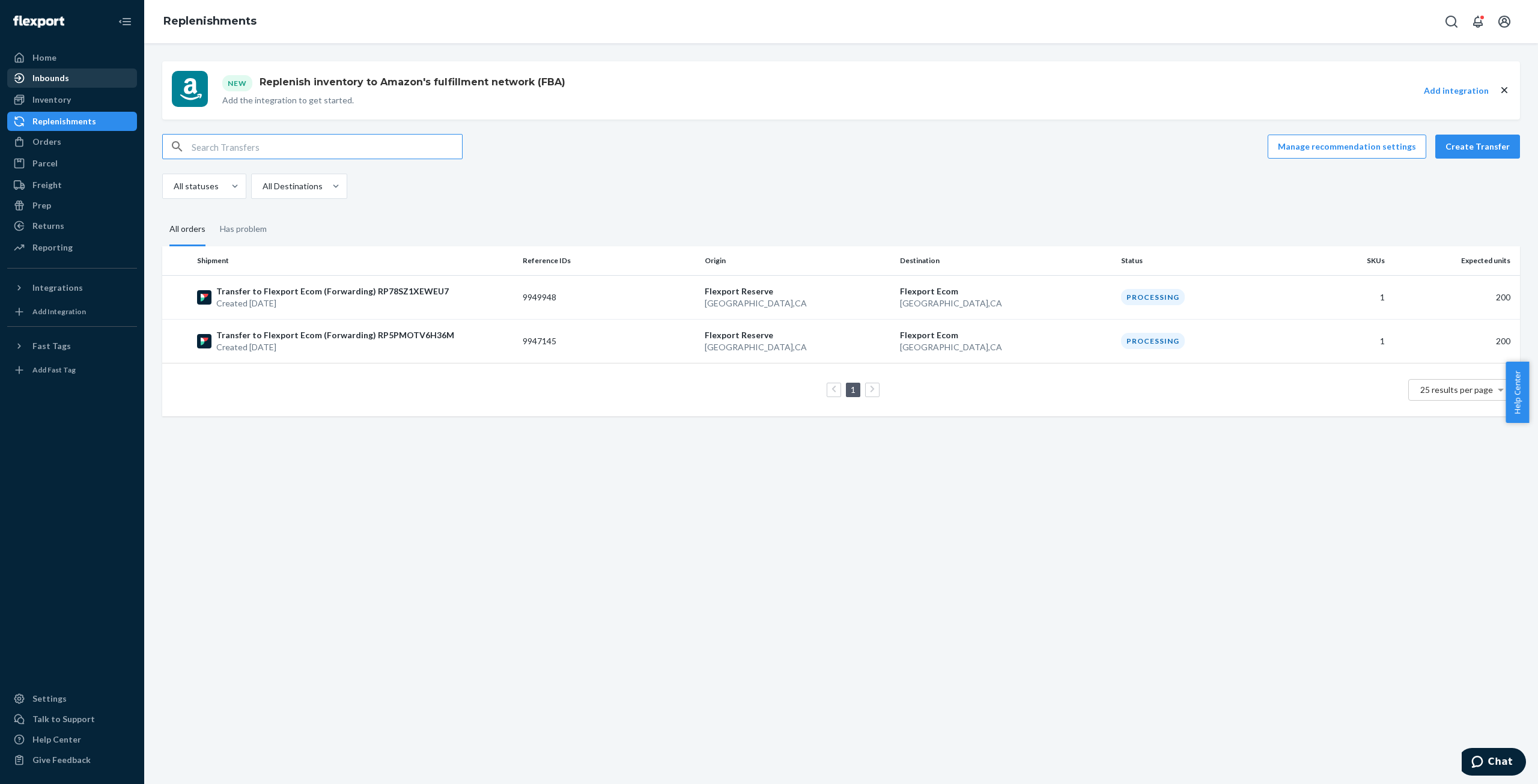
click at [44, 82] on div "Inbounds" at bounding box center [51, 78] width 37 height 12
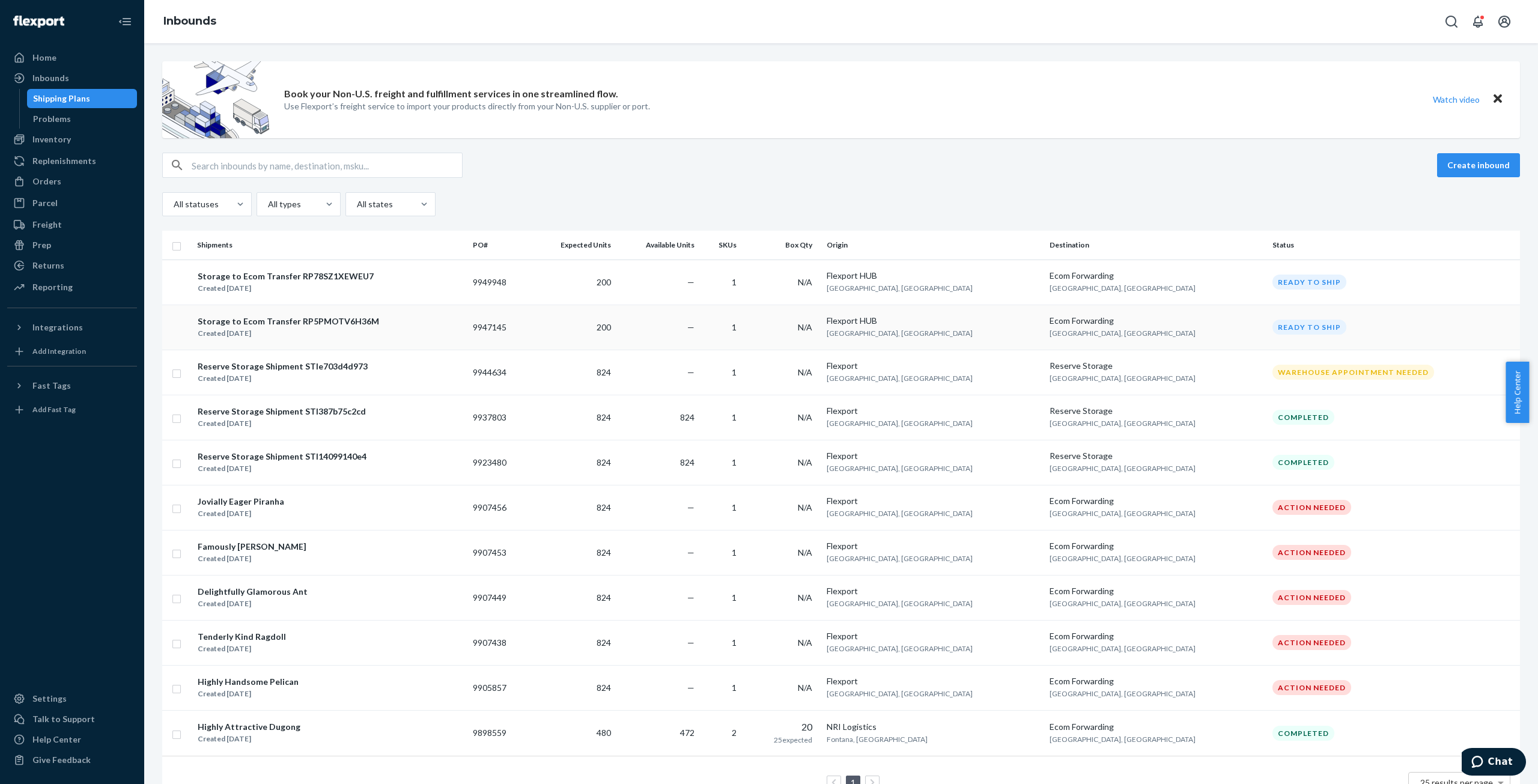
click at [261, 324] on div "Storage to Ecom Transfer RP5PMOTV6H36M" at bounding box center [288, 321] width 182 height 12
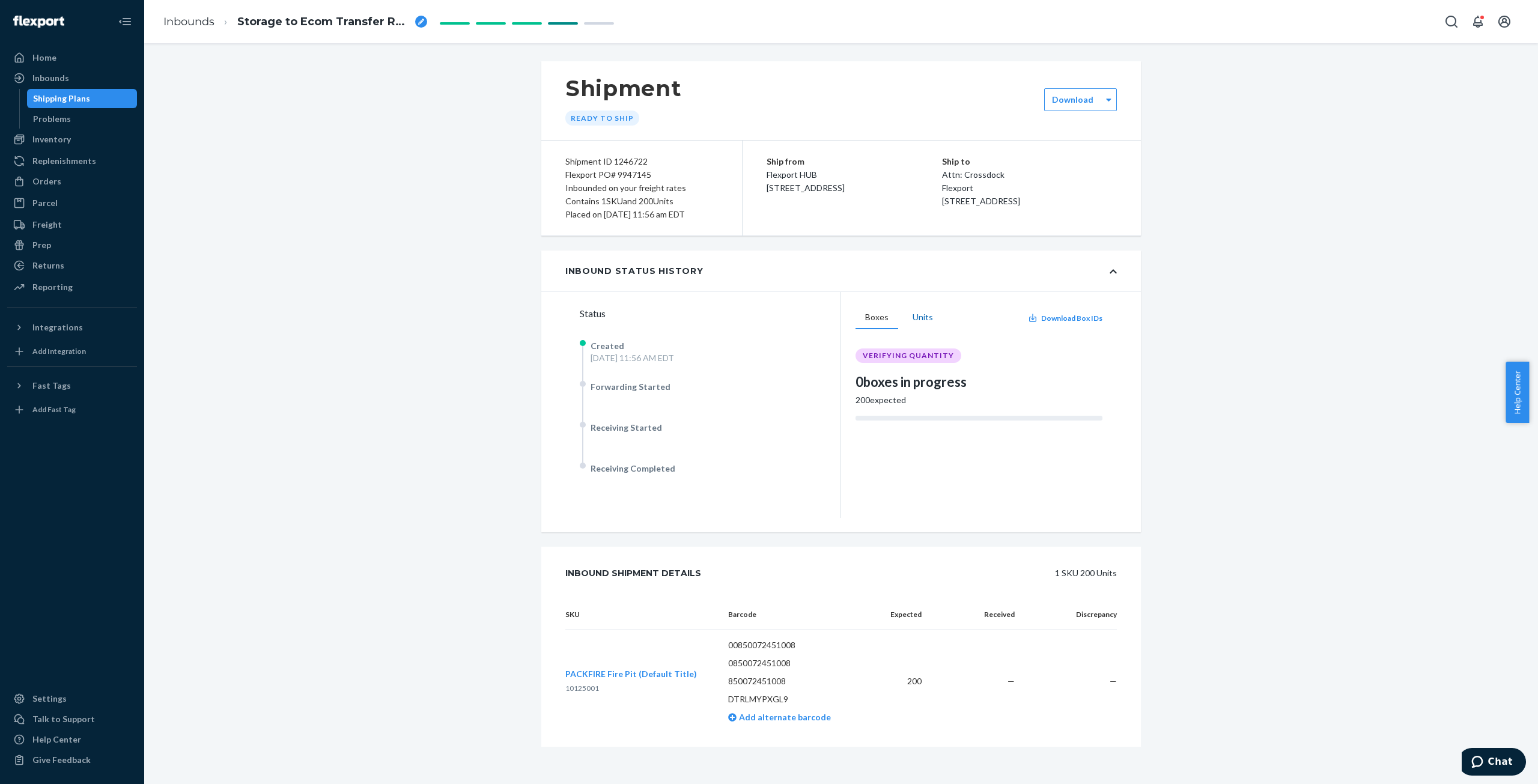
click at [919, 317] on button "Units" at bounding box center [922, 317] width 40 height 23
click at [869, 317] on button "Boxes" at bounding box center [877, 317] width 43 height 23
click at [54, 128] on link "Problems" at bounding box center [82, 119] width 110 height 19
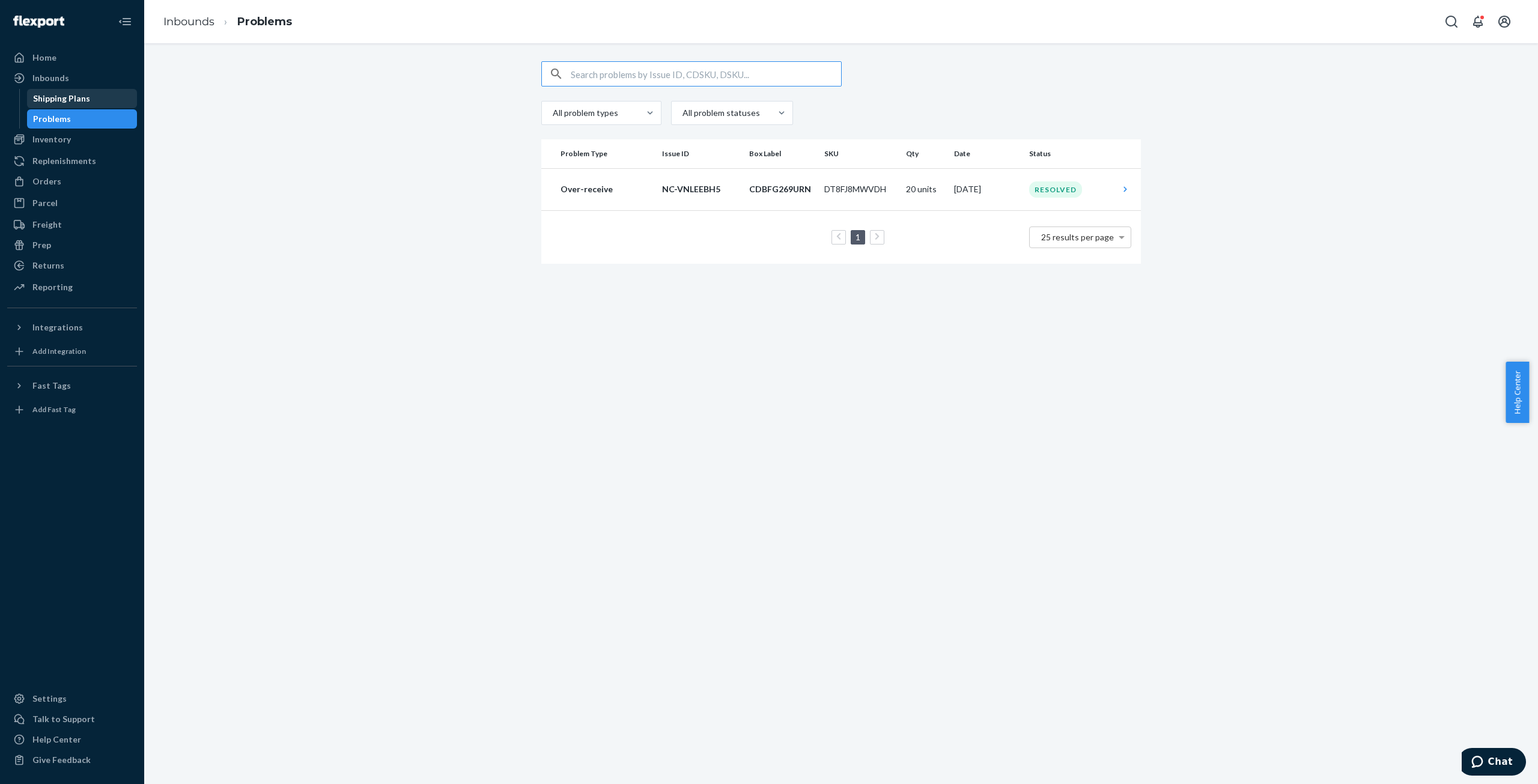
click at [41, 98] on div "Shipping Plans" at bounding box center [62, 98] width 57 height 12
